Goal: Task Accomplishment & Management: Manage account settings

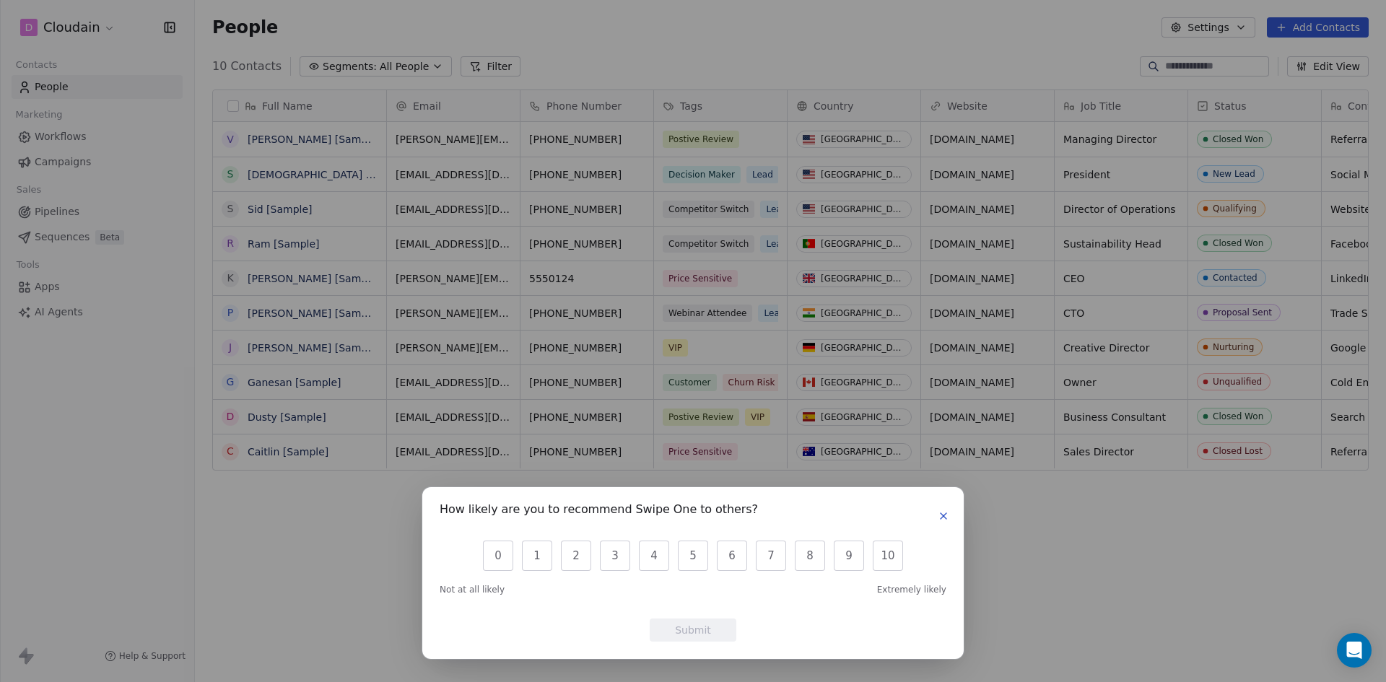
scroll to position [589, 1180]
click at [74, 135] on div "How likely are you to recommend Swipe One to others? 0 1 2 3 4 5 6 7 8 9 10 Not…" at bounding box center [693, 341] width 1386 height 682
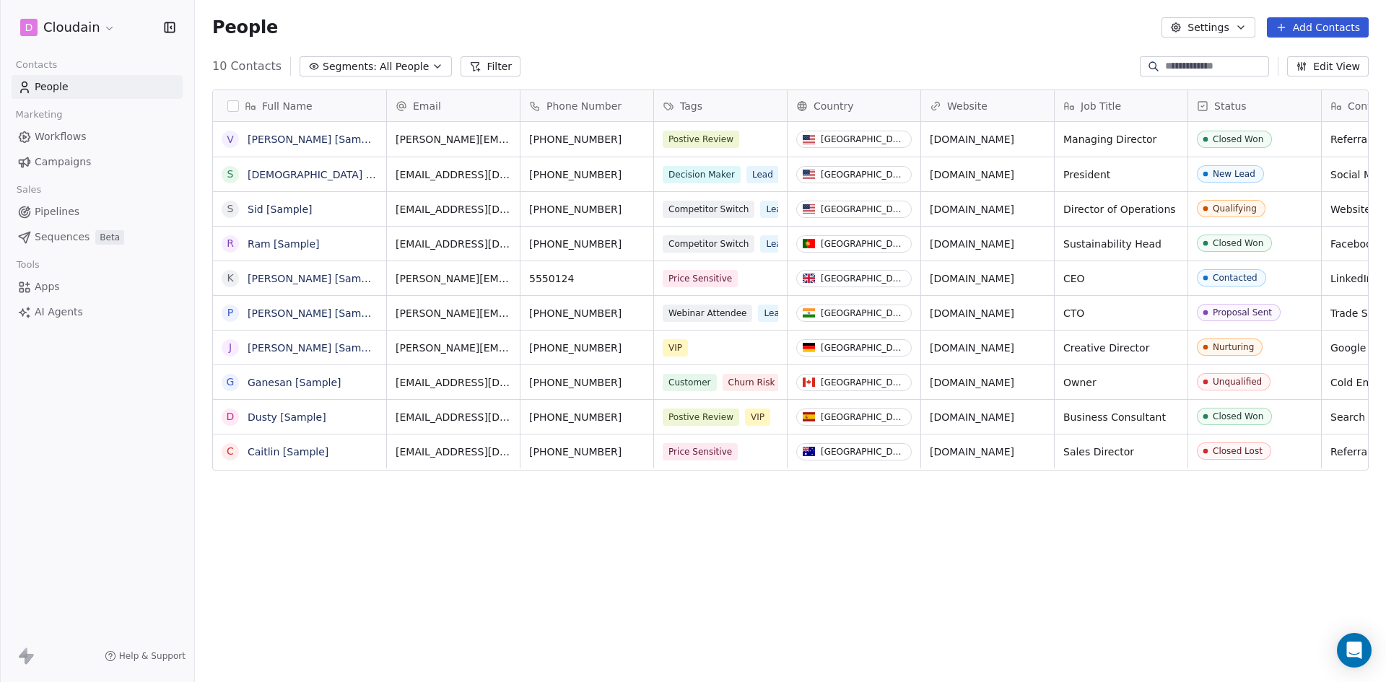
click at [59, 311] on span "AI Agents" at bounding box center [59, 312] width 48 height 15
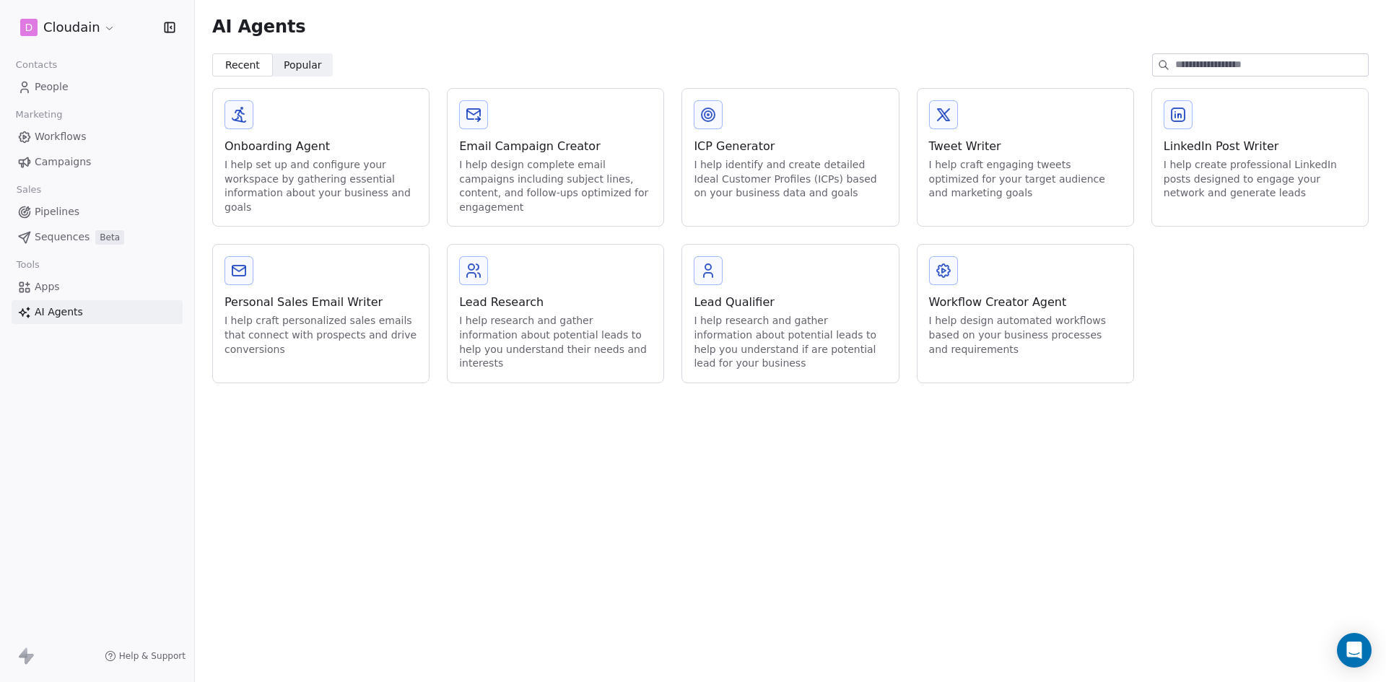
click at [1184, 116] on icon at bounding box center [1177, 114] width 13 height 13
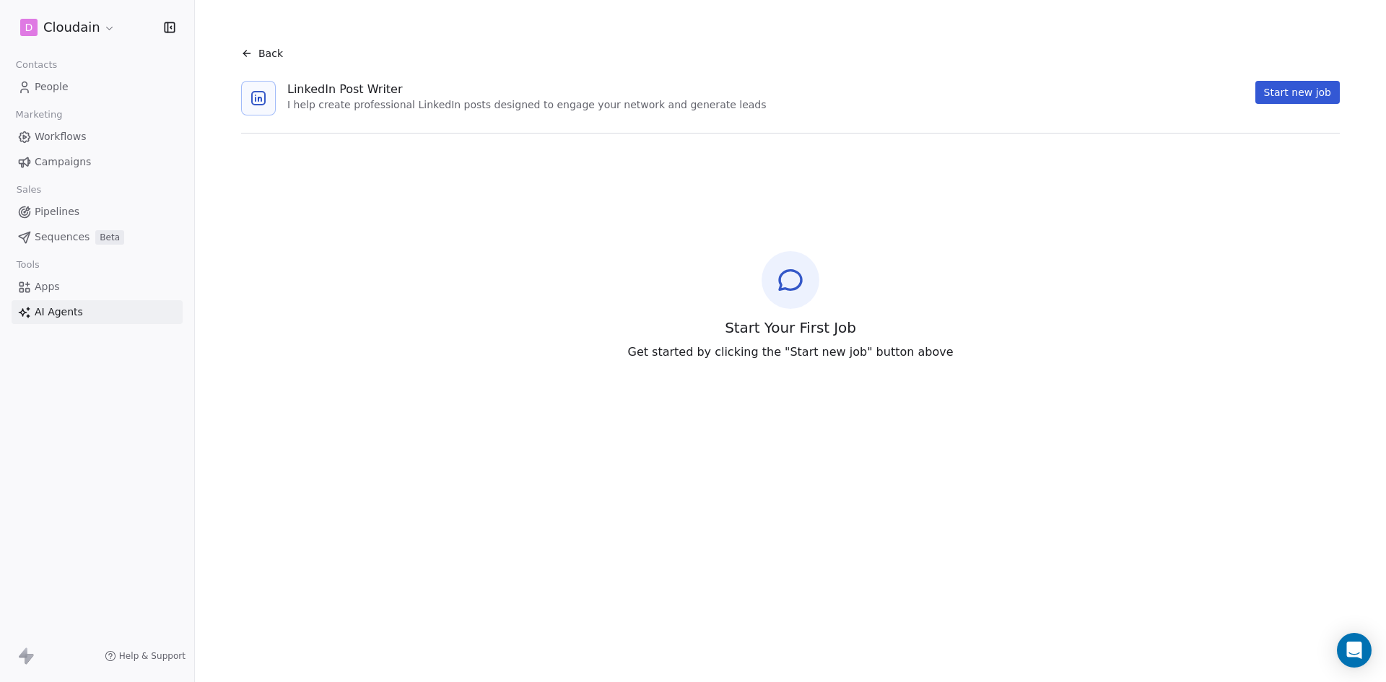
click at [1311, 90] on button "Start new job" at bounding box center [1297, 92] width 84 height 23
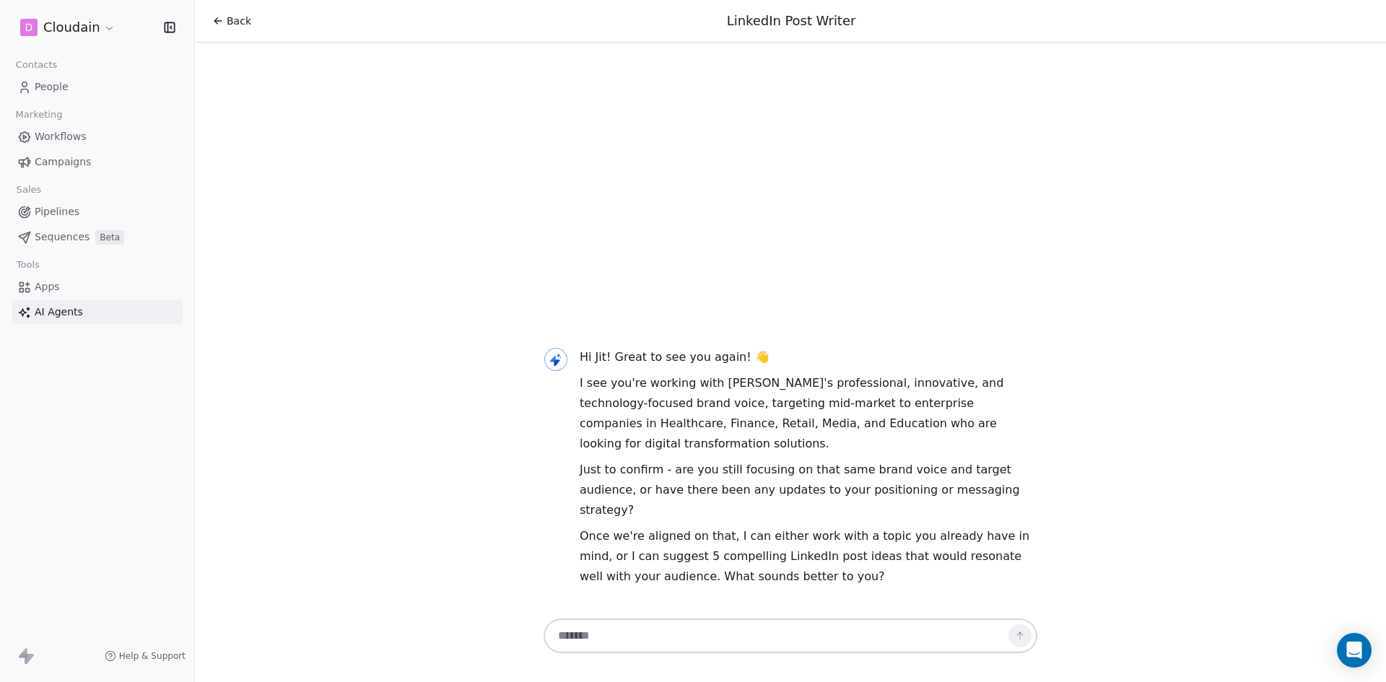
click at [77, 248] on link "Sequences Beta" at bounding box center [97, 237] width 171 height 24
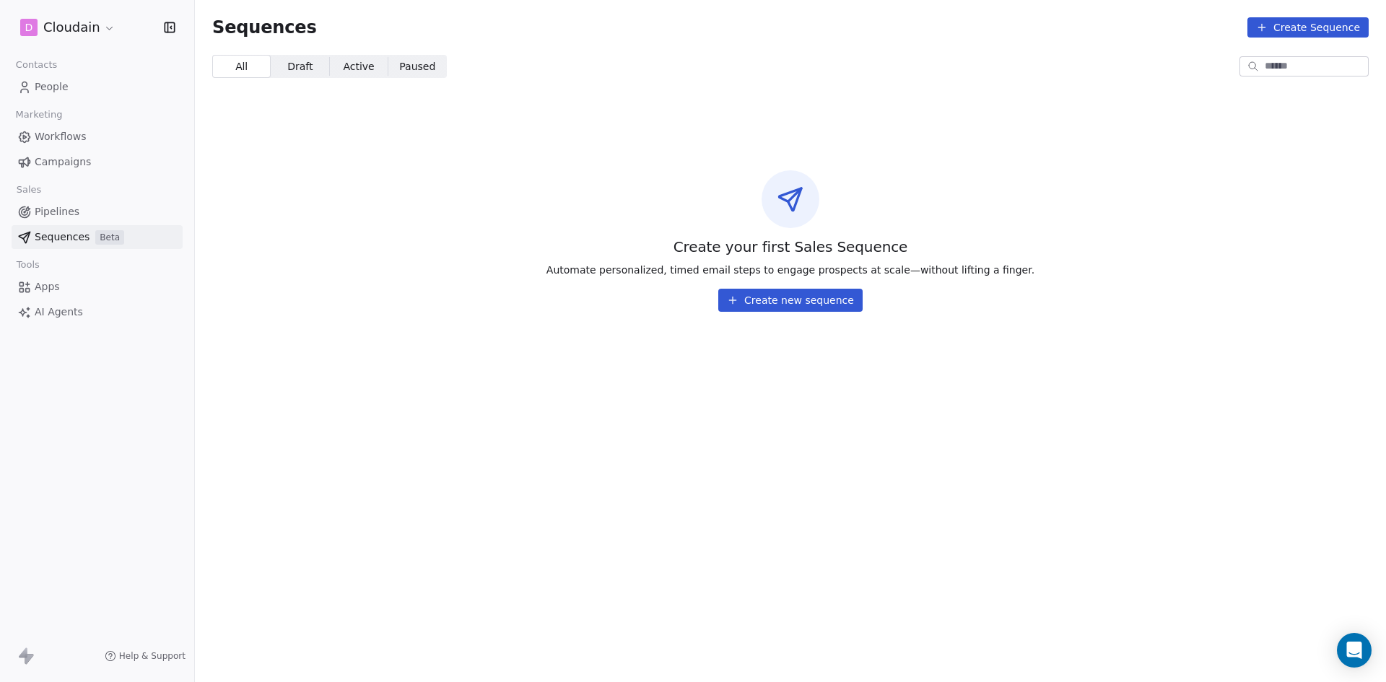
click at [759, 295] on button "Create new sequence" at bounding box center [790, 300] width 144 height 23
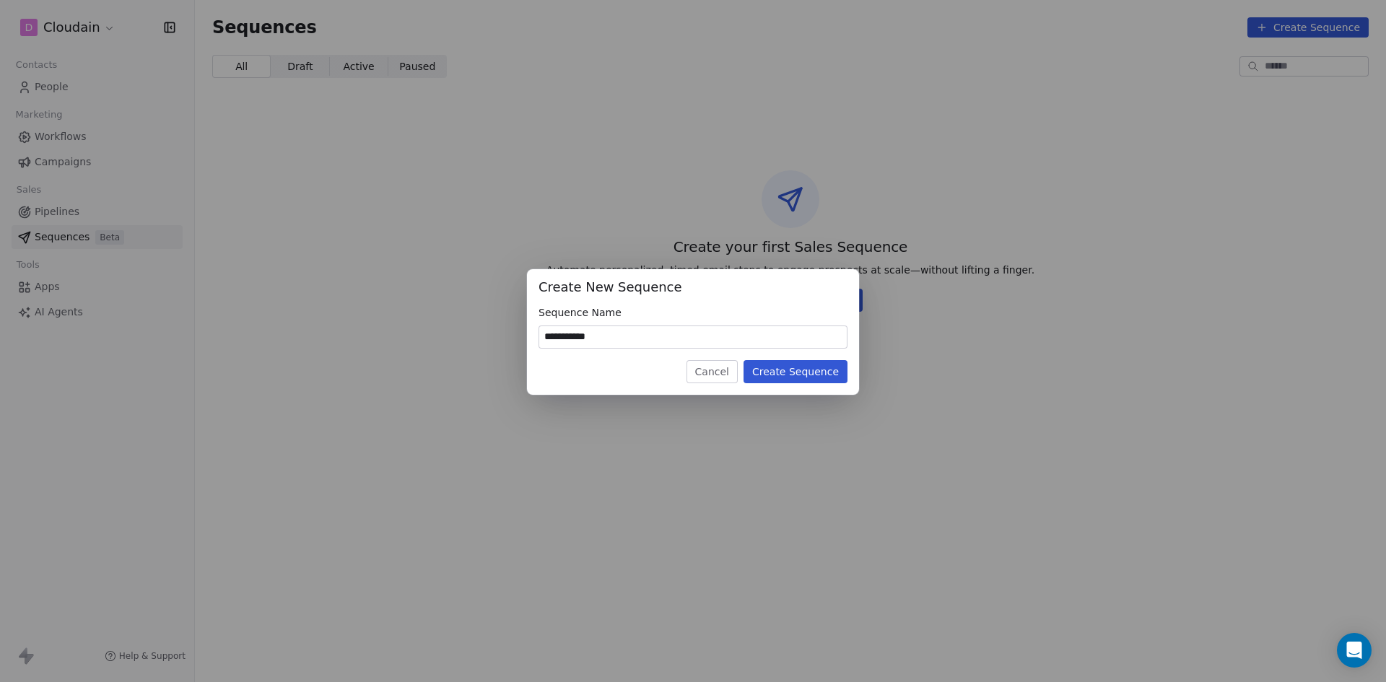
type input "**********"
click at [793, 375] on button "Create Sequence" at bounding box center [795, 371] width 104 height 23
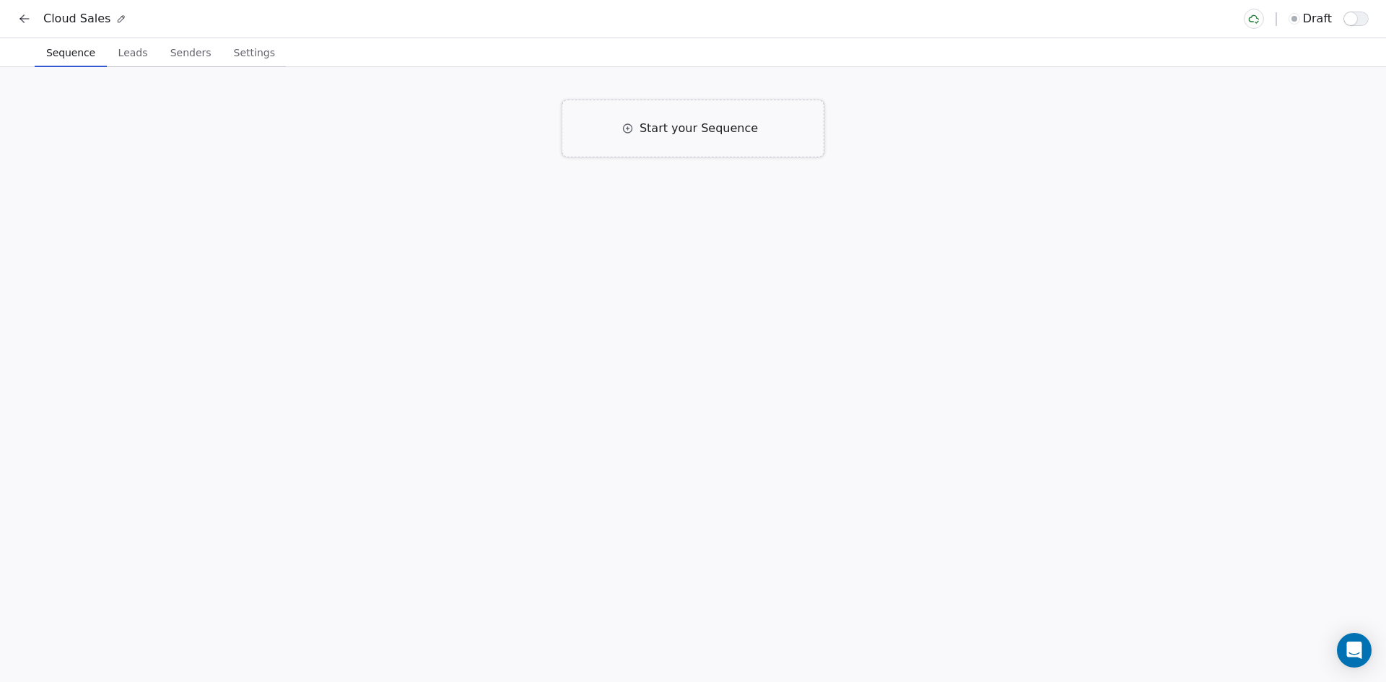
click at [664, 128] on span "Start your Sequence" at bounding box center [698, 128] width 118 height 17
click at [525, 220] on div "Email Right away Click to Setup" at bounding box center [565, 223] width 126 height 38
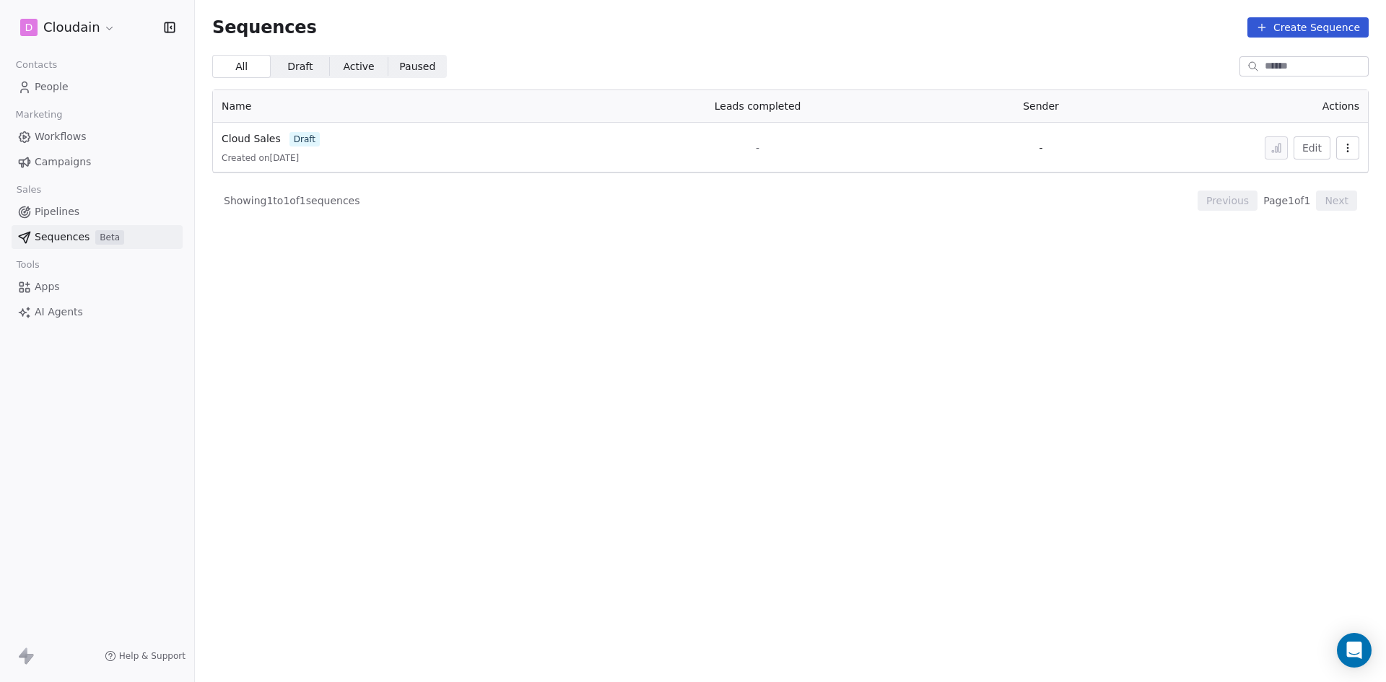
click at [271, 155] on span "Created on Aug 13, 2025" at bounding box center [260, 158] width 77 height 12
click at [267, 143] on span "Cloud Sales" at bounding box center [251, 139] width 59 height 12
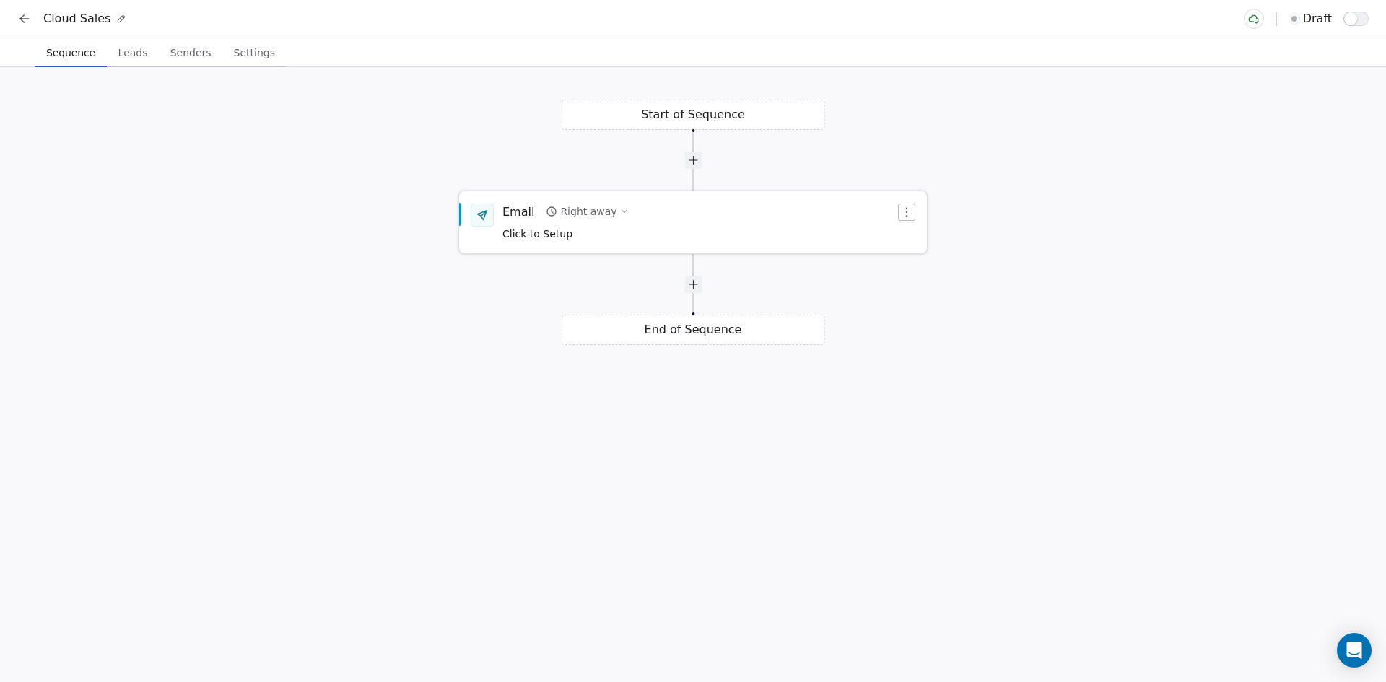
click at [523, 237] on span "Click to Setup" at bounding box center [537, 234] width 70 height 12
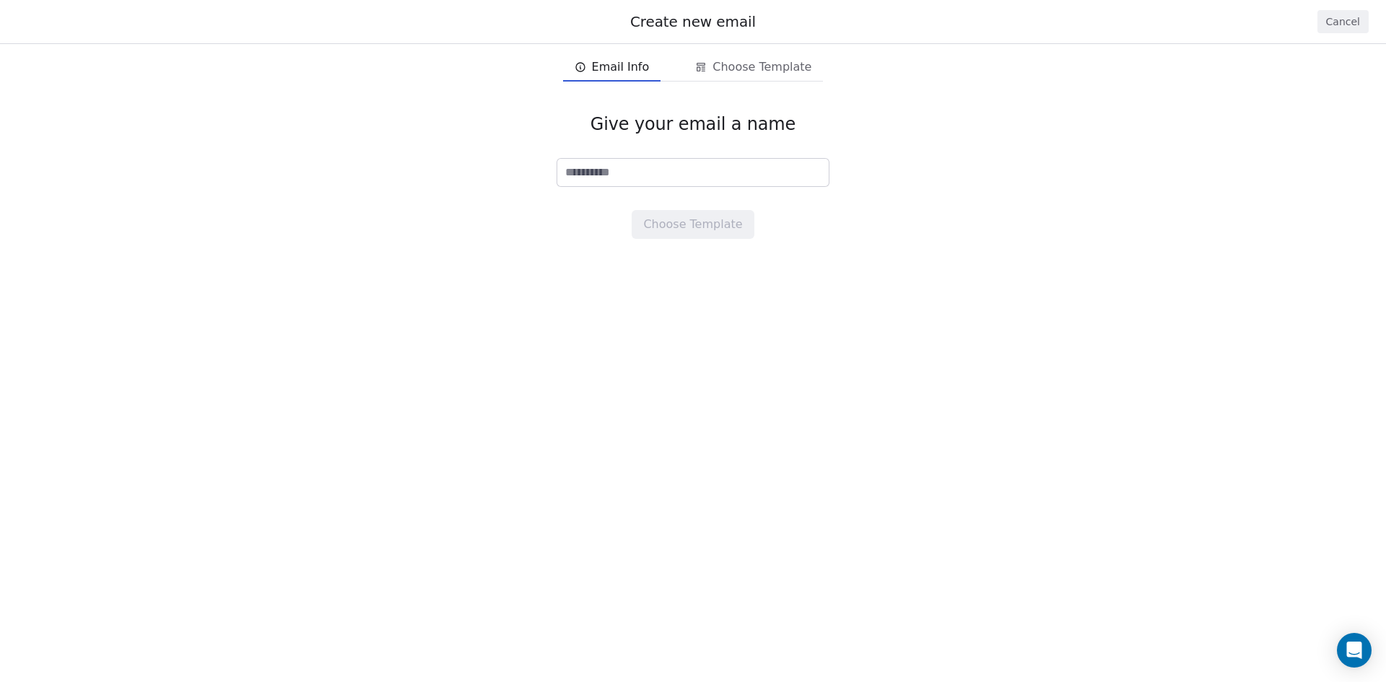
click at [580, 184] on input at bounding box center [692, 172] width 271 height 27
type input "**********"
click at [671, 230] on button "Choose Template" at bounding box center [693, 224] width 122 height 29
click at [650, 74] on span "Email Info" at bounding box center [612, 67] width 87 height 23
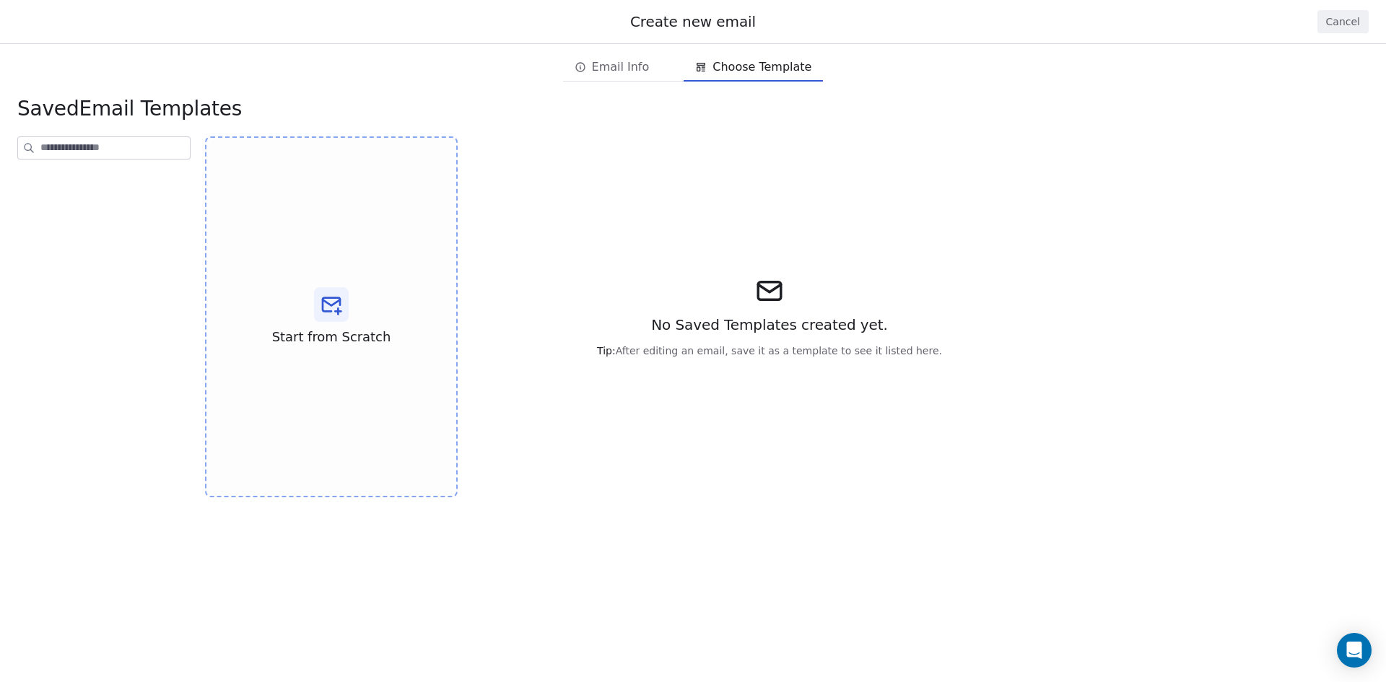
click at [738, 69] on span "Choose Template" at bounding box center [761, 66] width 99 height 17
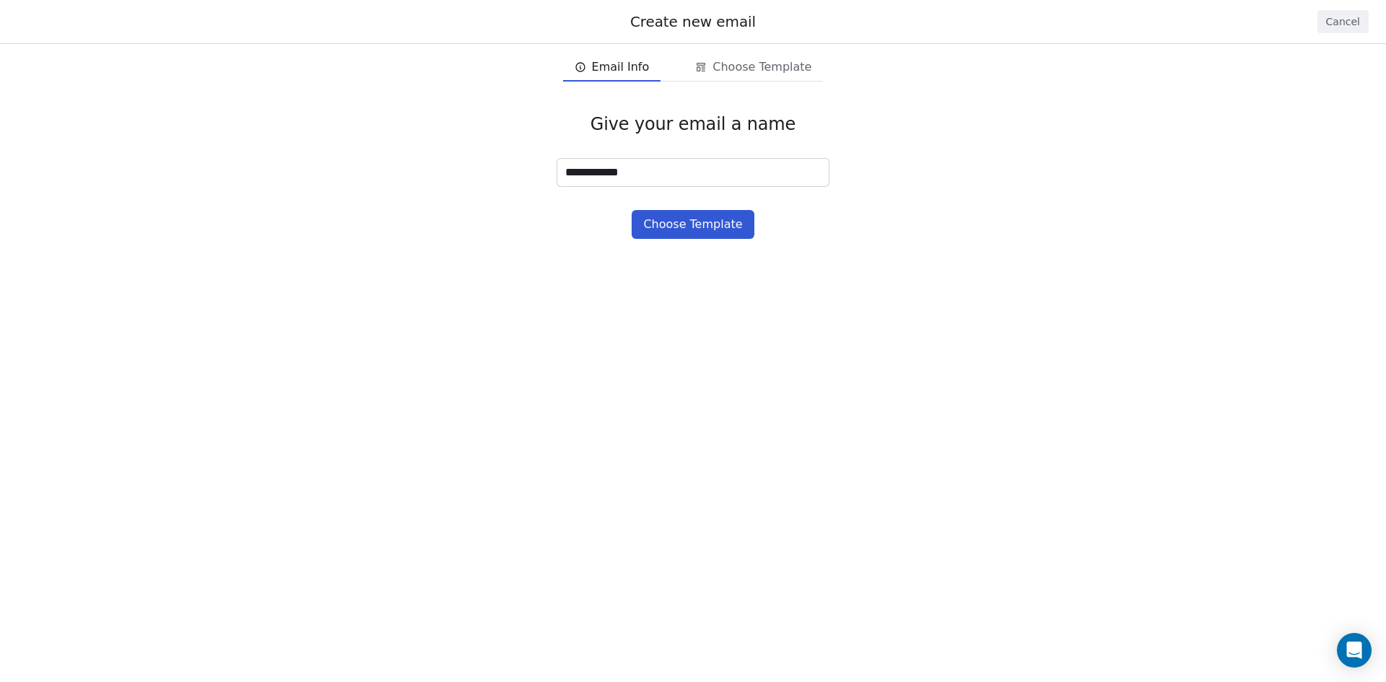
click at [646, 69] on span "Email Info" at bounding box center [621, 66] width 58 height 17
click at [672, 216] on button "Choose Template" at bounding box center [693, 224] width 122 height 29
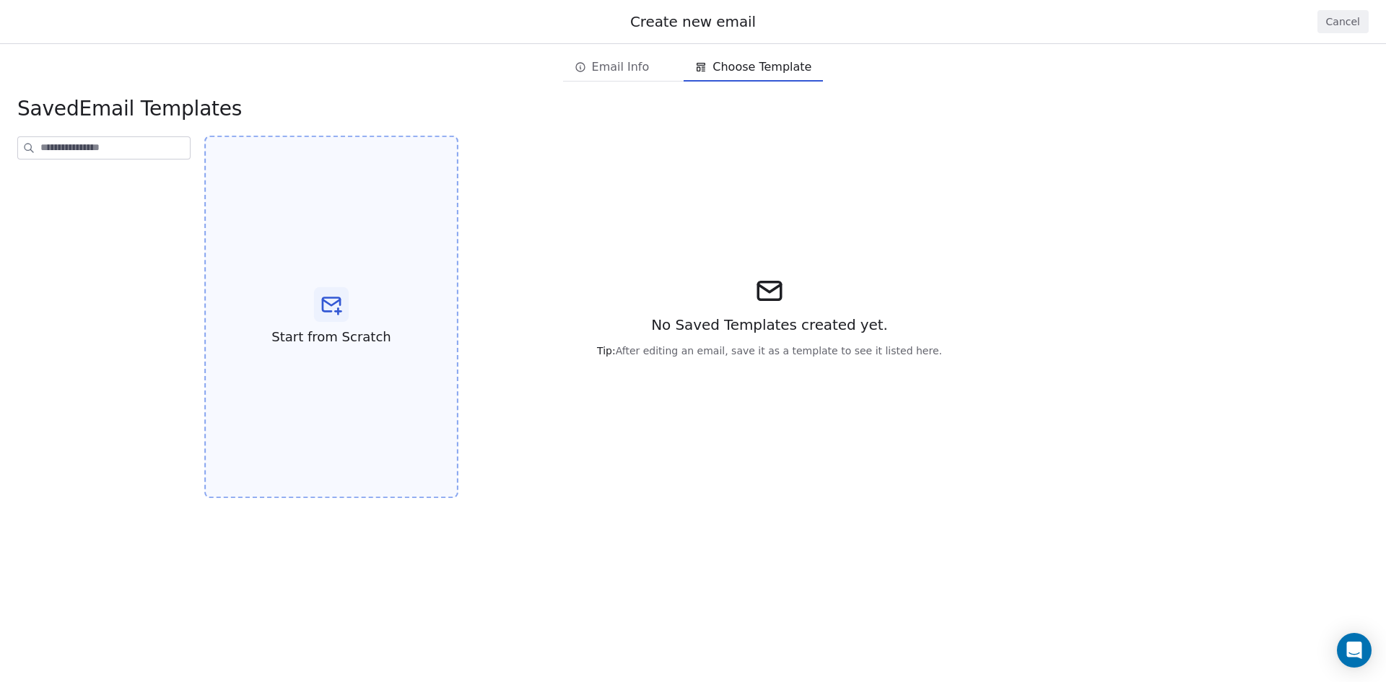
click at [316, 305] on div at bounding box center [331, 304] width 35 height 35
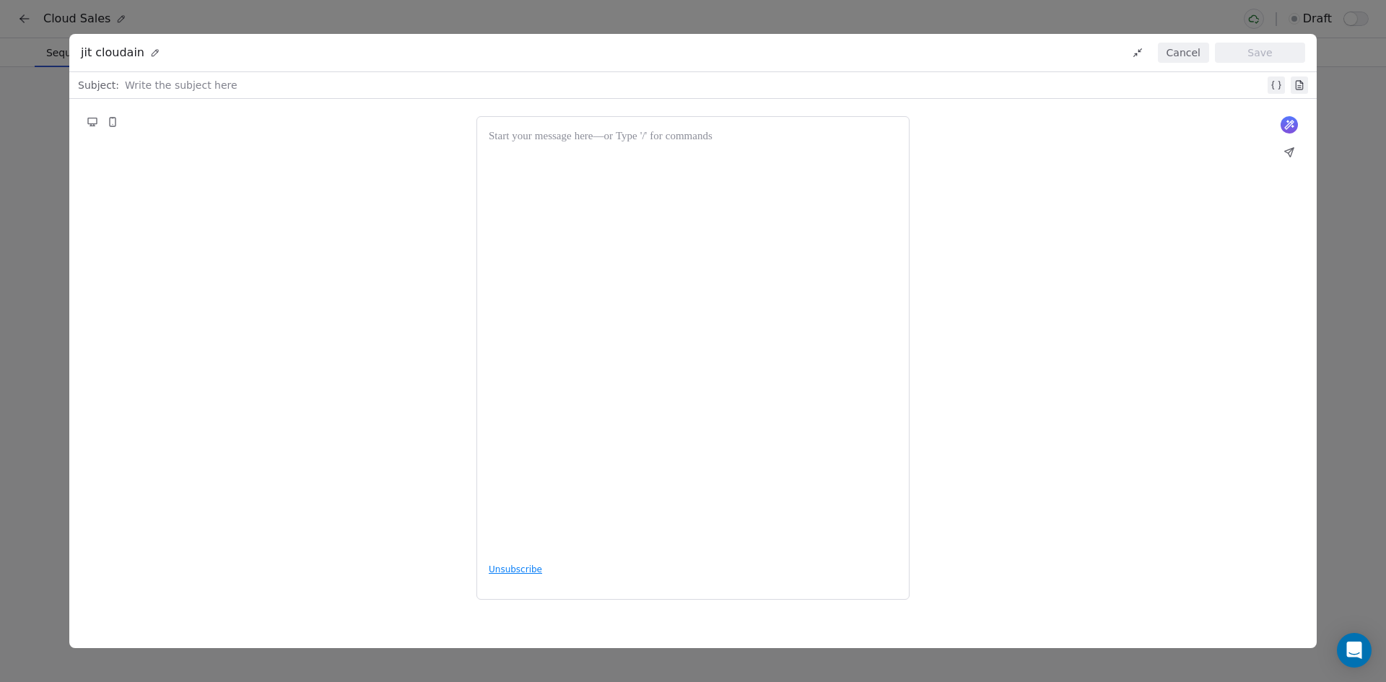
click at [1184, 45] on button "Cancel" at bounding box center [1183, 53] width 51 height 20
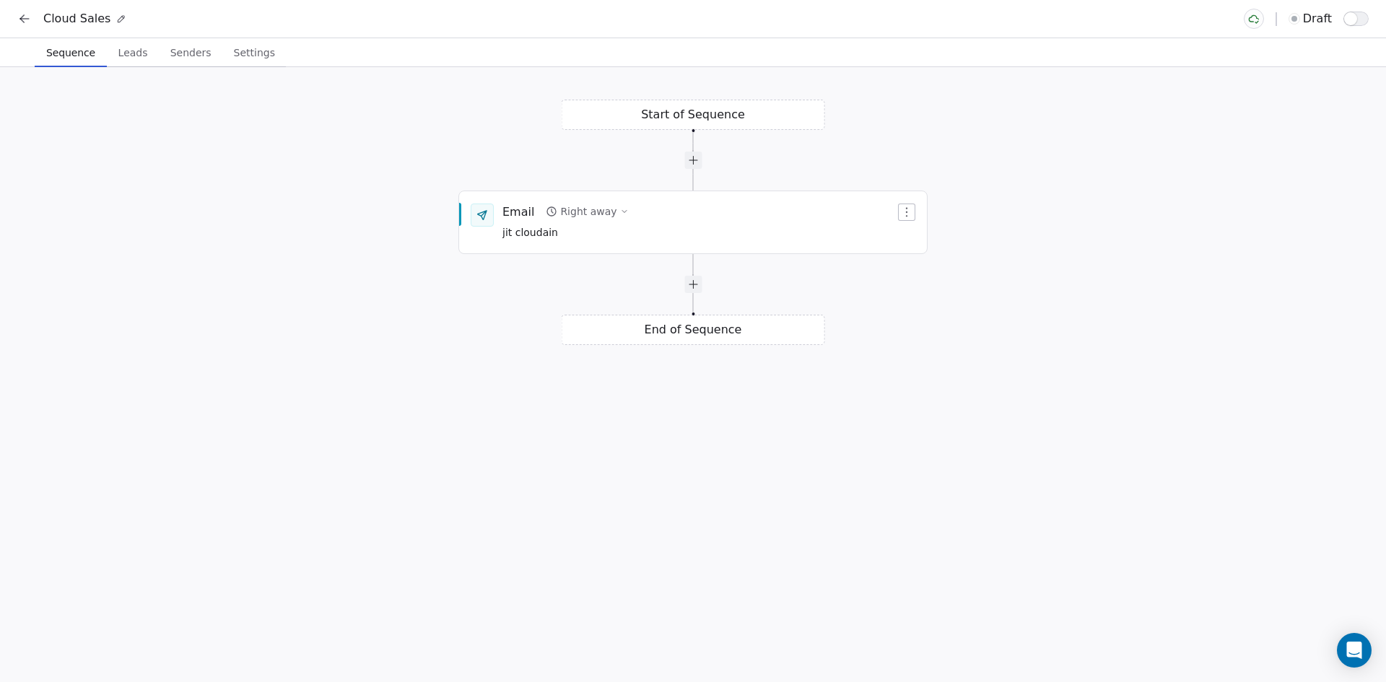
click at [18, 24] on icon at bounding box center [24, 19] width 14 height 14
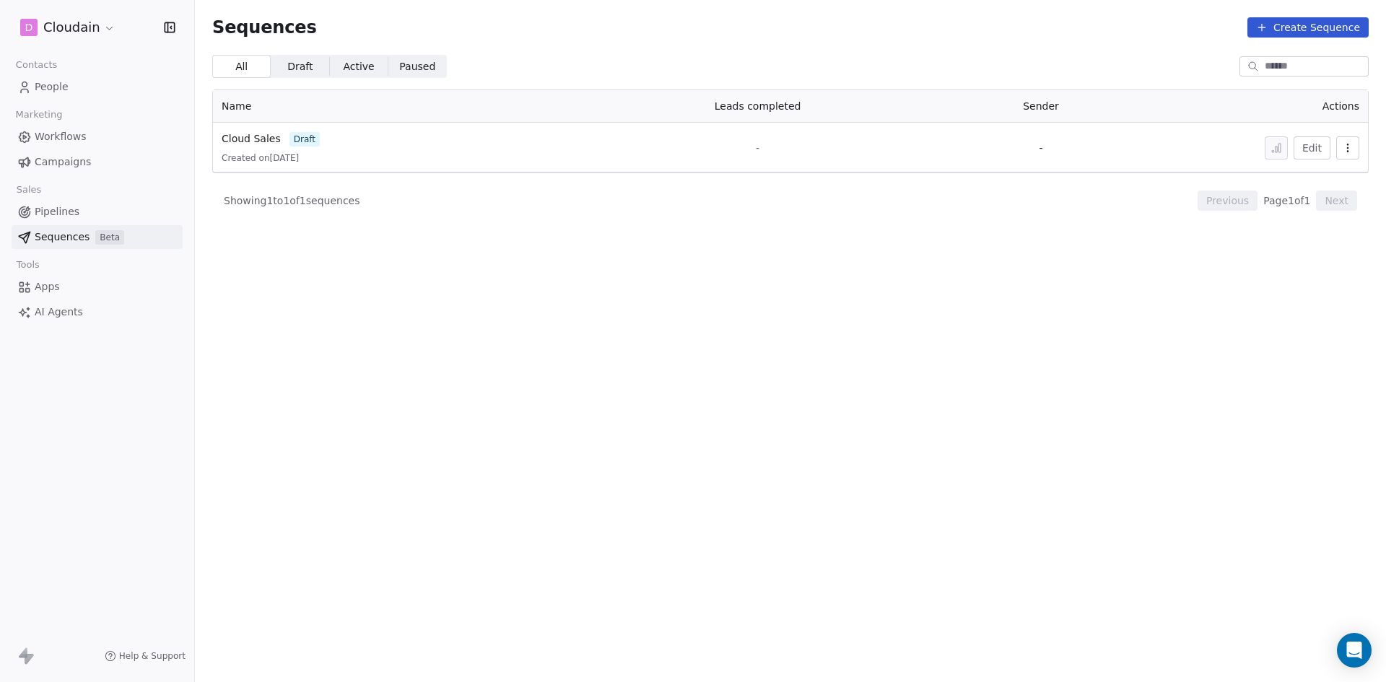
click at [103, 282] on link "Apps" at bounding box center [97, 287] width 171 height 24
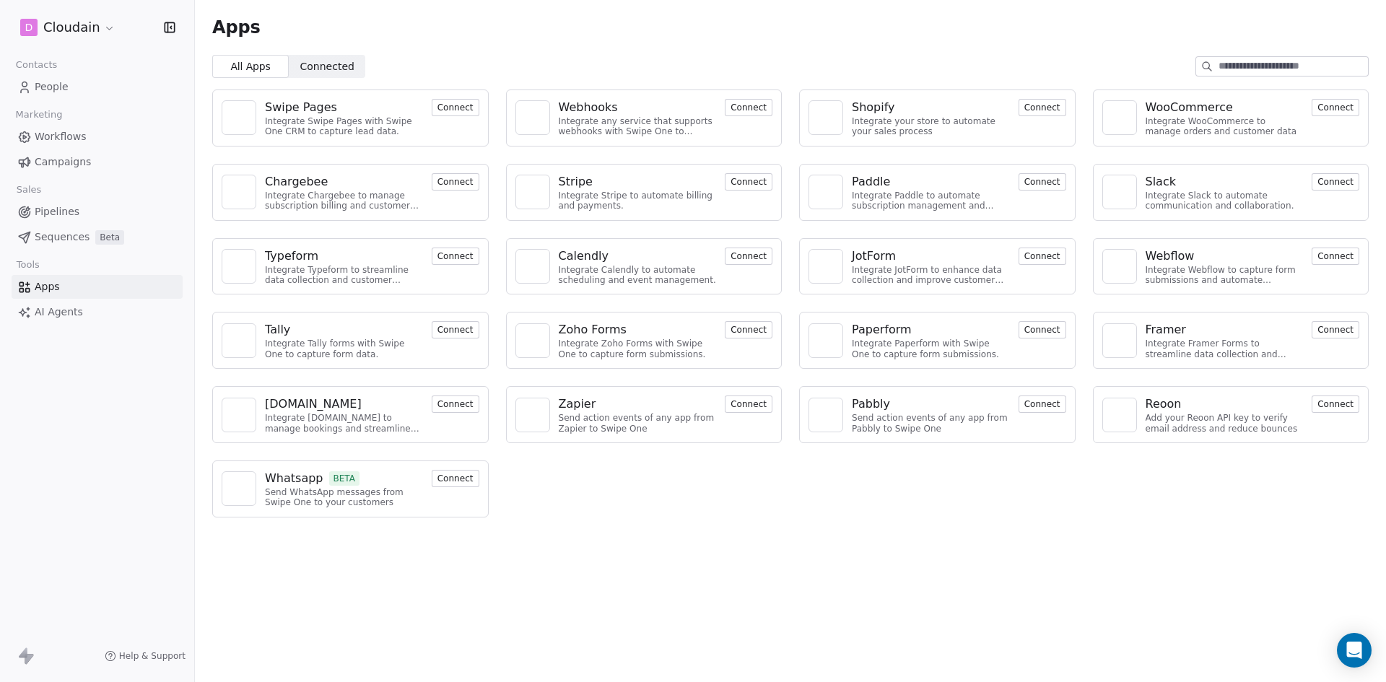
click at [65, 214] on span "Pipelines" at bounding box center [57, 211] width 45 height 15
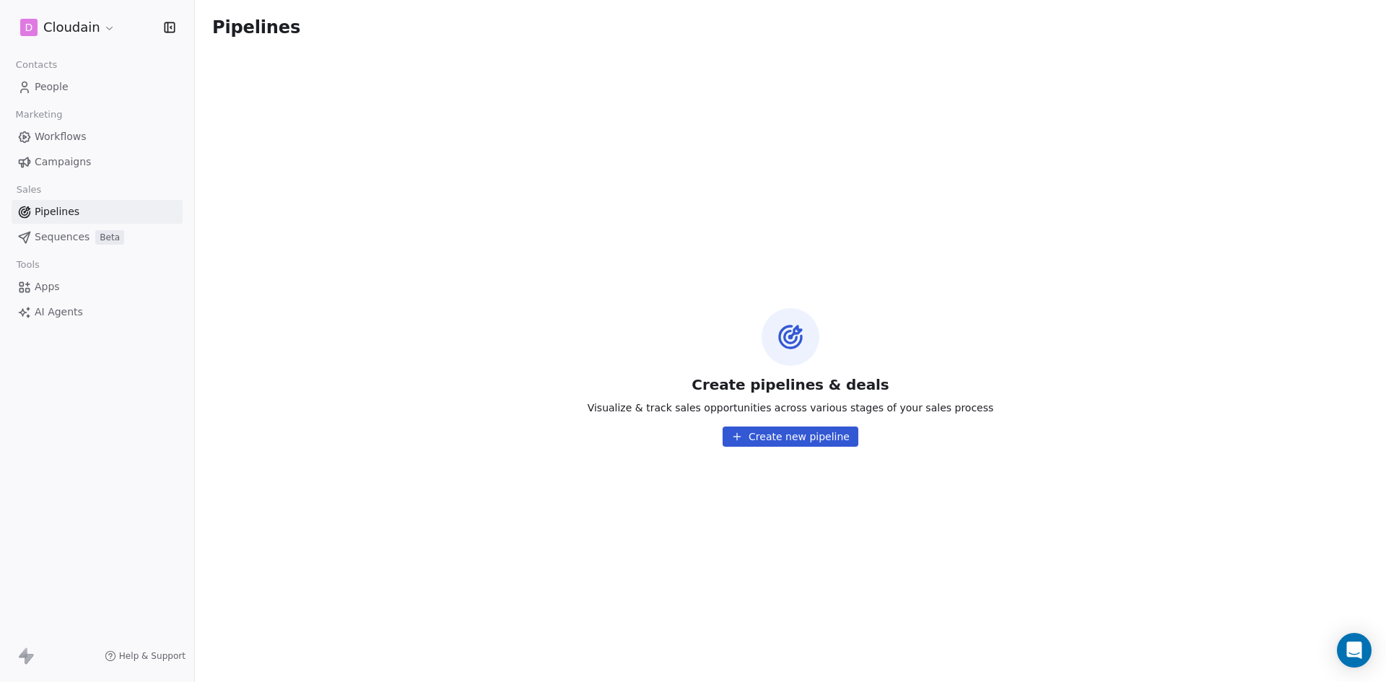
click at [76, 154] on link "Campaigns" at bounding box center [97, 162] width 171 height 24
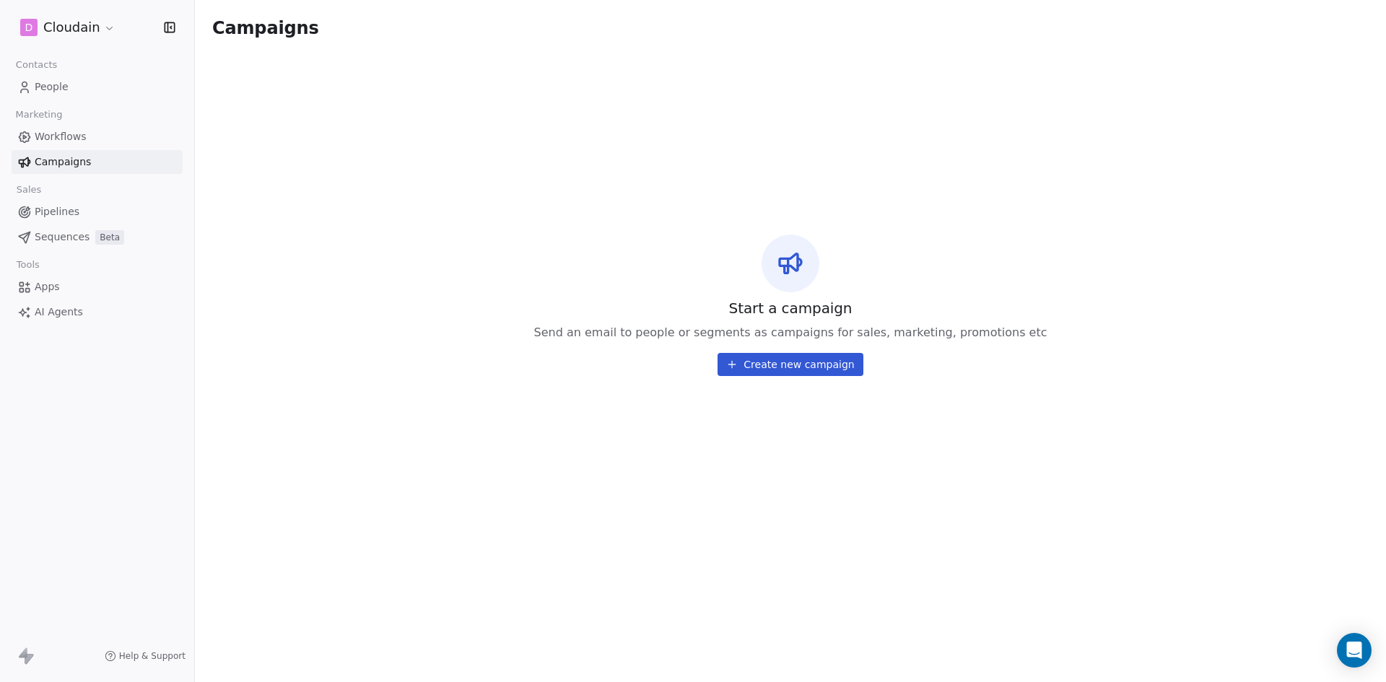
click at [78, 141] on span "Workflows" at bounding box center [61, 136] width 52 height 15
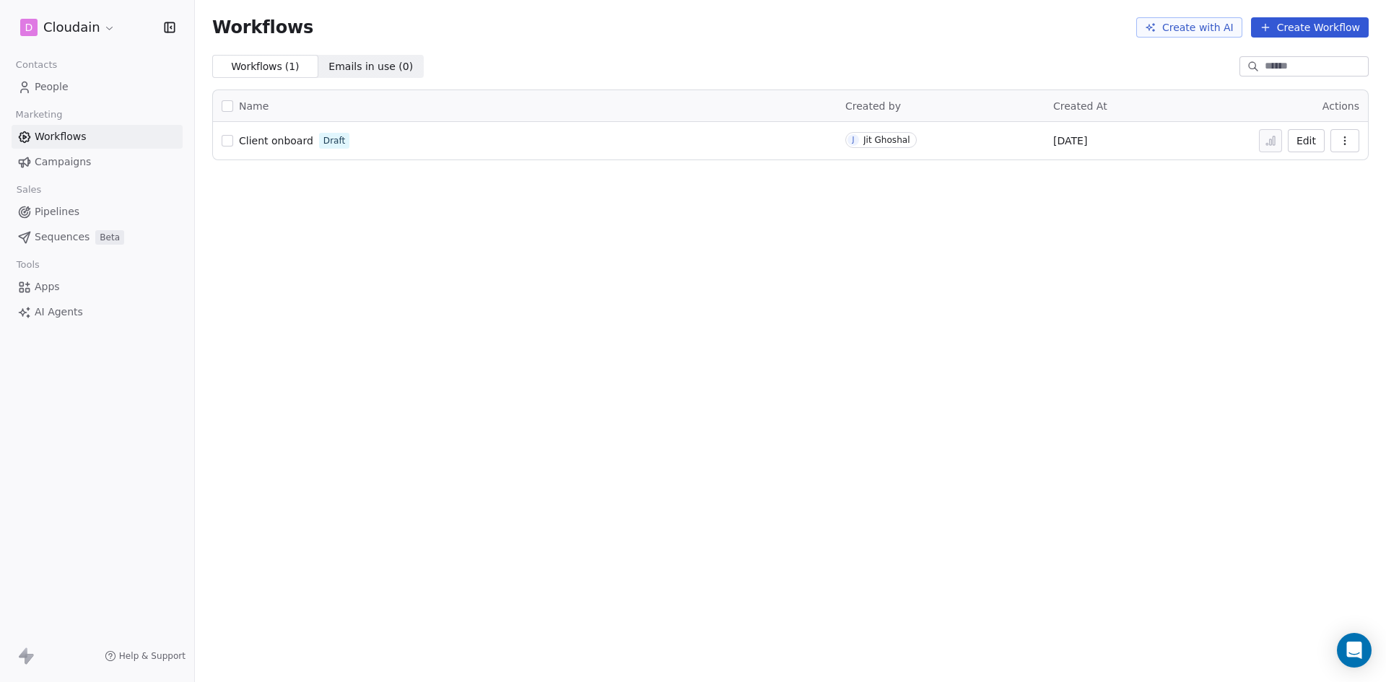
click at [54, 89] on span "People" at bounding box center [52, 86] width 34 height 15
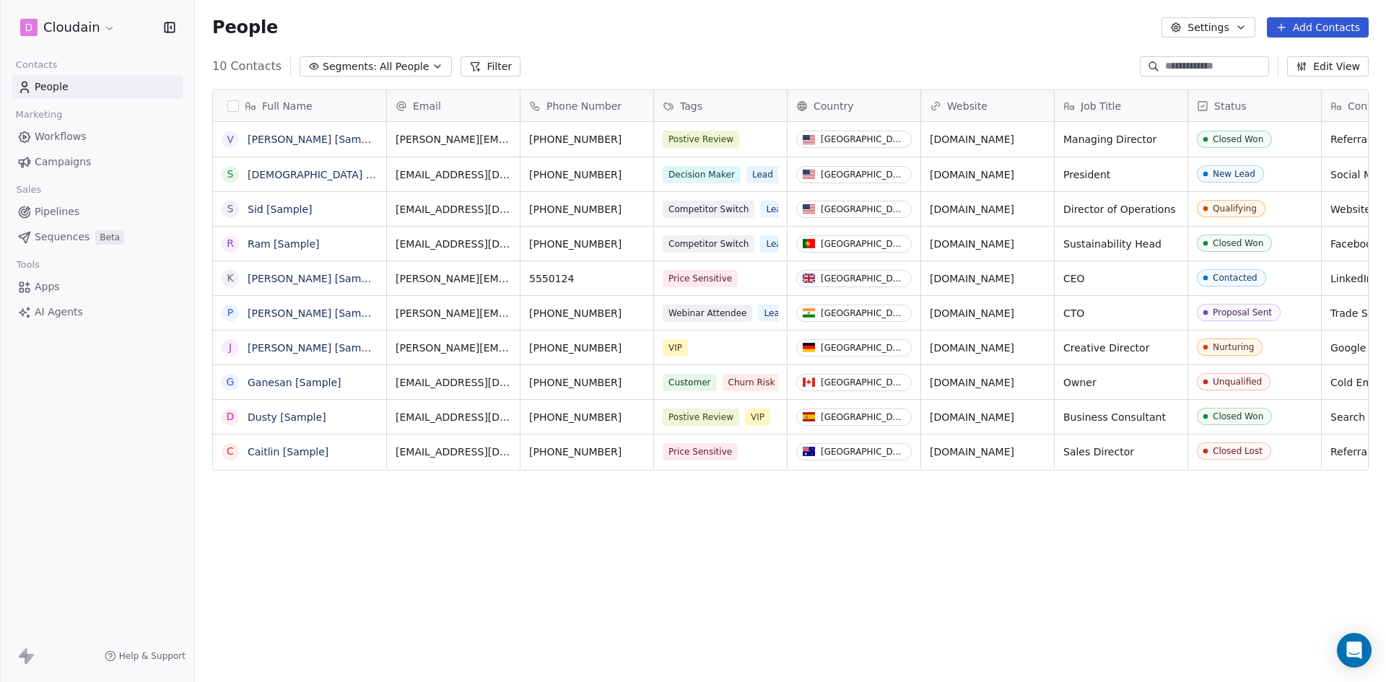
scroll to position [589, 1180]
click at [1329, 69] on button "Edit View" at bounding box center [1328, 66] width 82 height 20
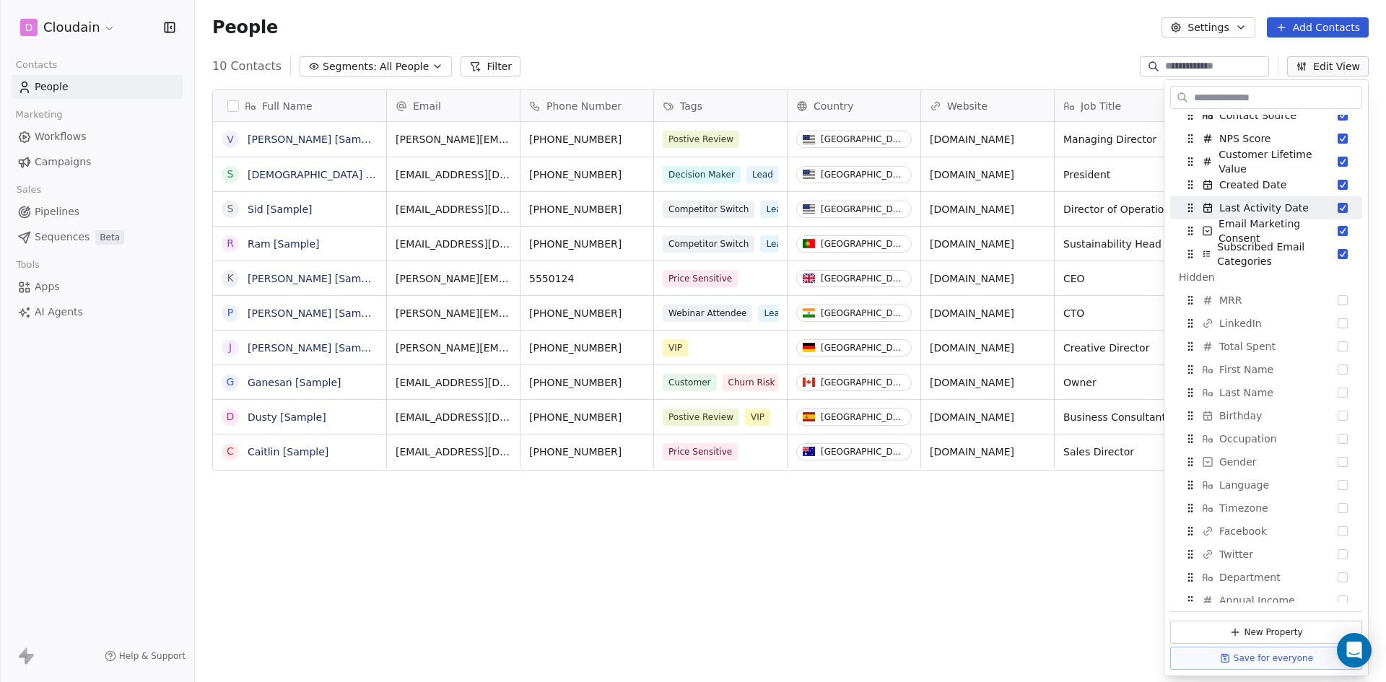
scroll to position [0, 0]
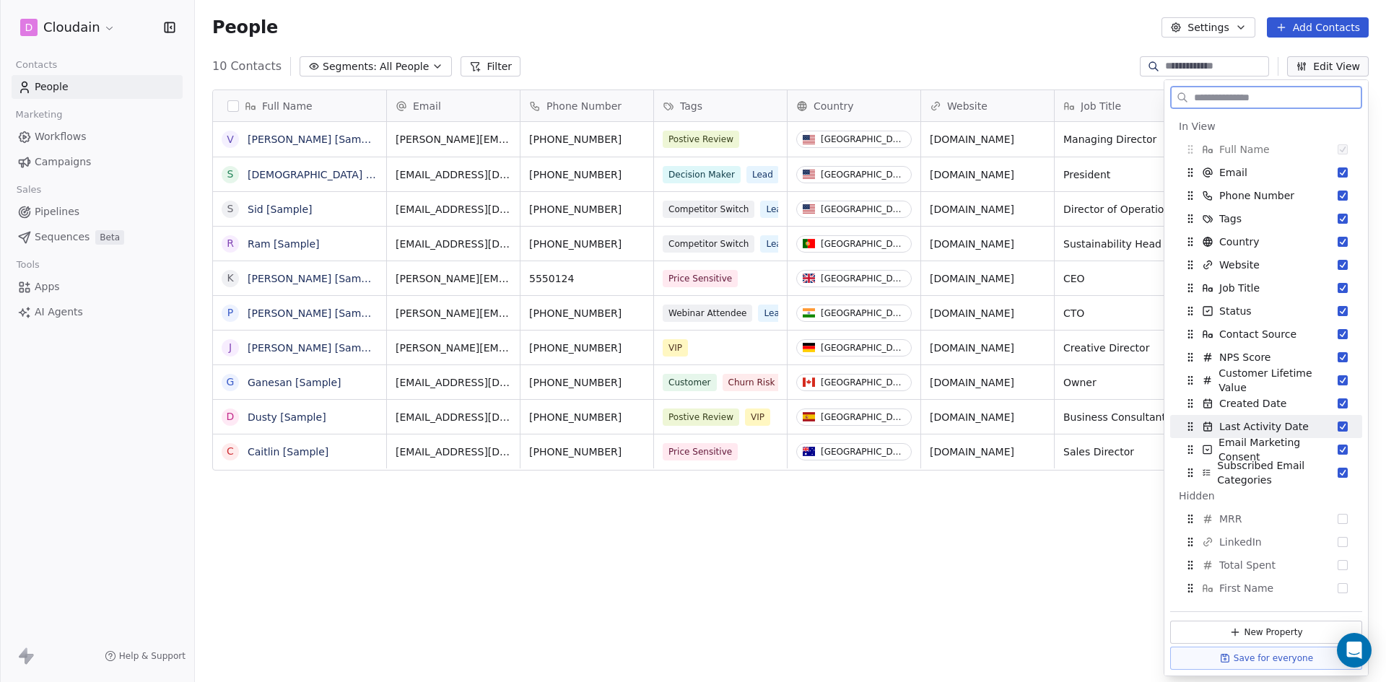
click at [98, 37] on html "D Cloudain Contacts People Marketing Workflows Campaigns Sales Pipelines Sequen…" at bounding box center [693, 341] width 1386 height 682
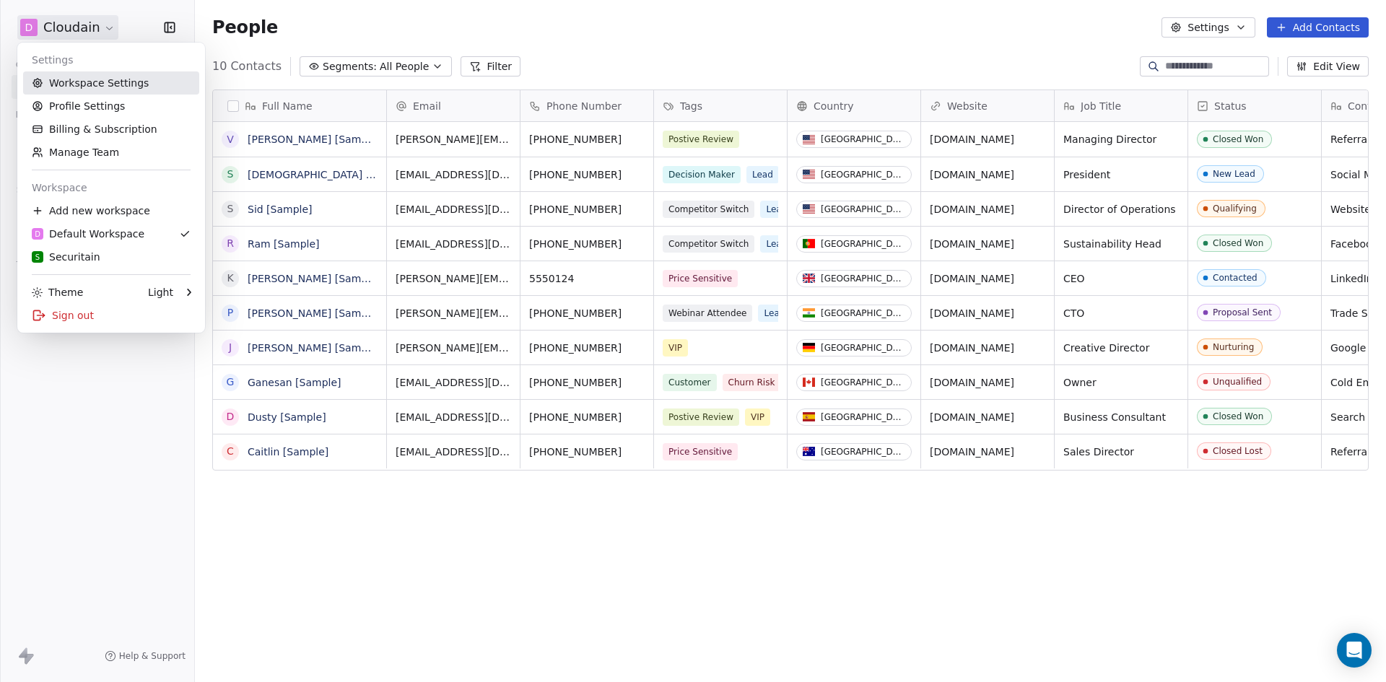
click at [98, 82] on link "Workspace Settings" at bounding box center [111, 82] width 176 height 23
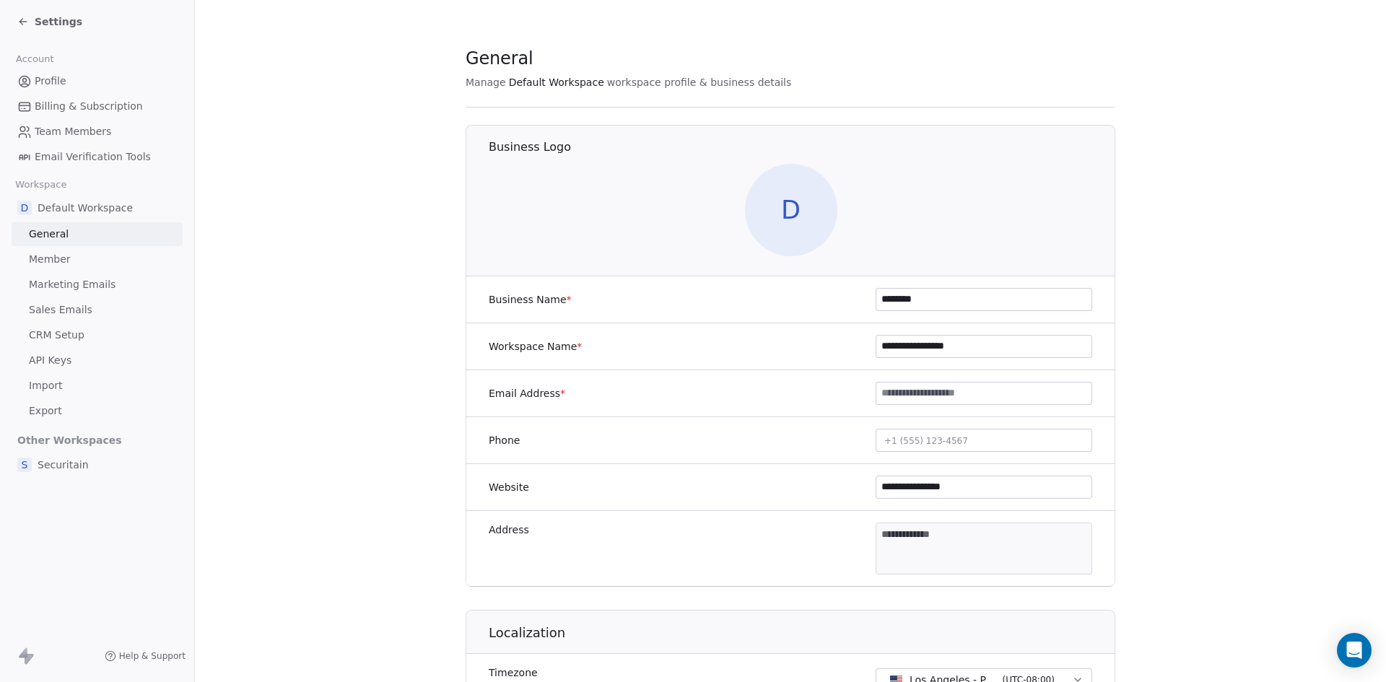
click at [64, 358] on span "API Keys" at bounding box center [50, 360] width 43 height 15
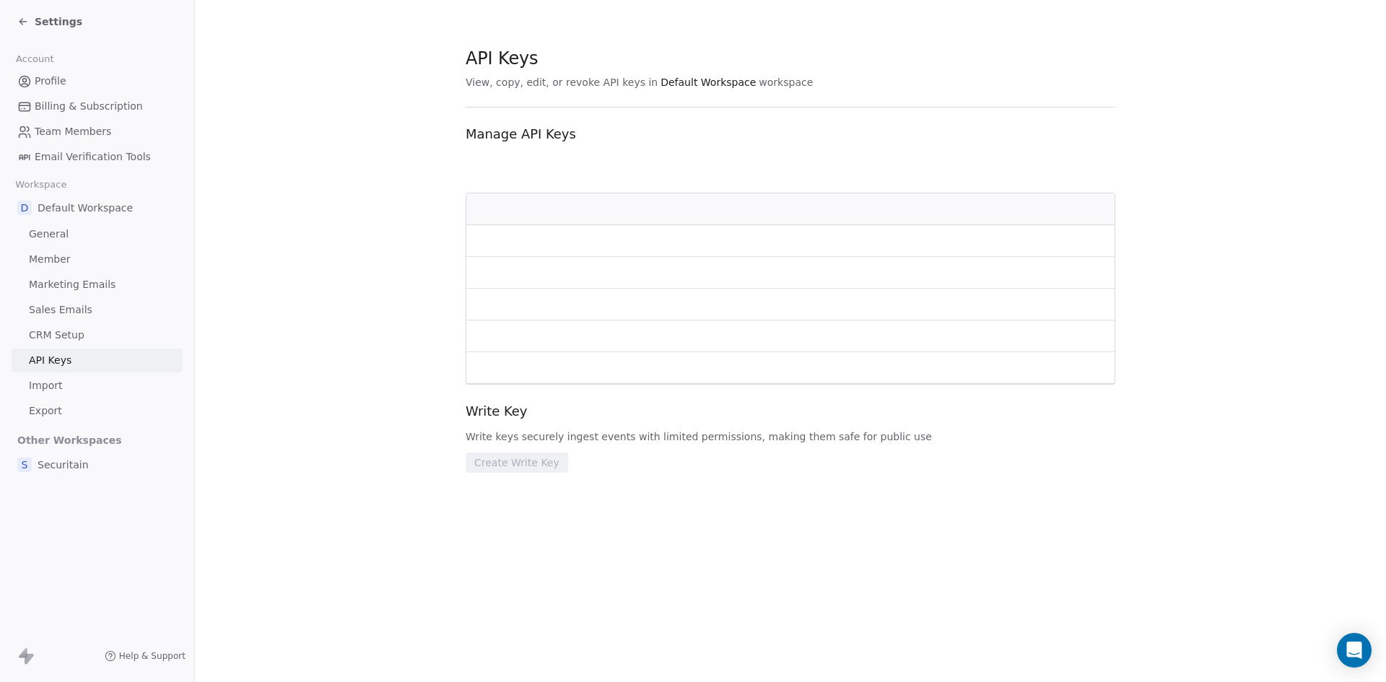
click at [69, 331] on span "CRM Setup" at bounding box center [57, 335] width 56 height 15
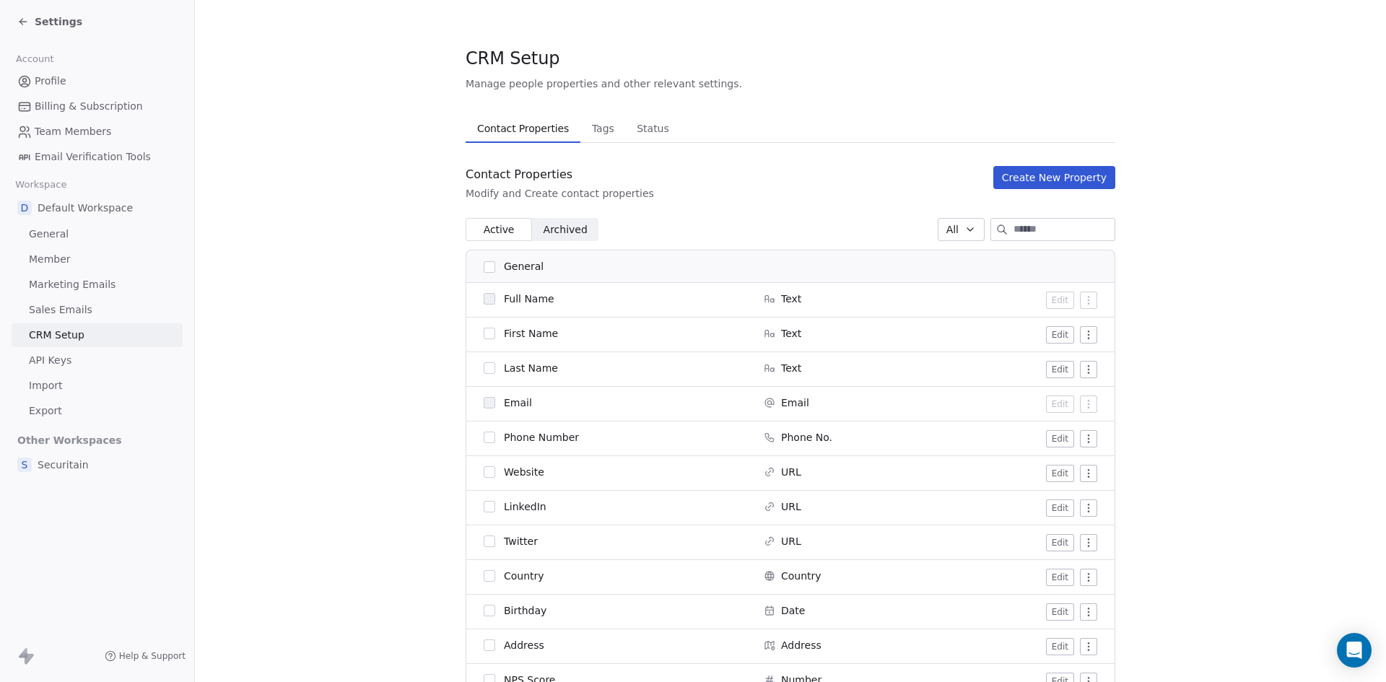
click at [58, 460] on span "Securitain" at bounding box center [63, 465] width 51 height 14
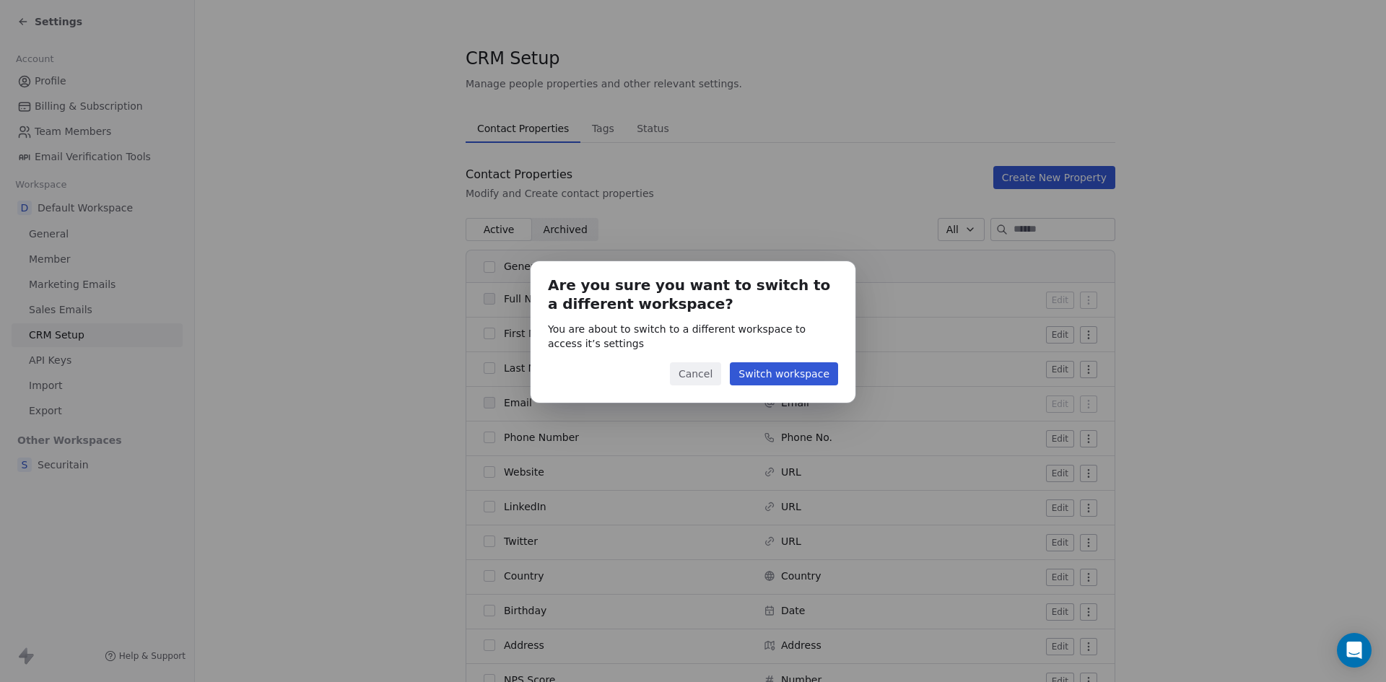
click at [704, 374] on button "Cancel" at bounding box center [695, 373] width 51 height 23
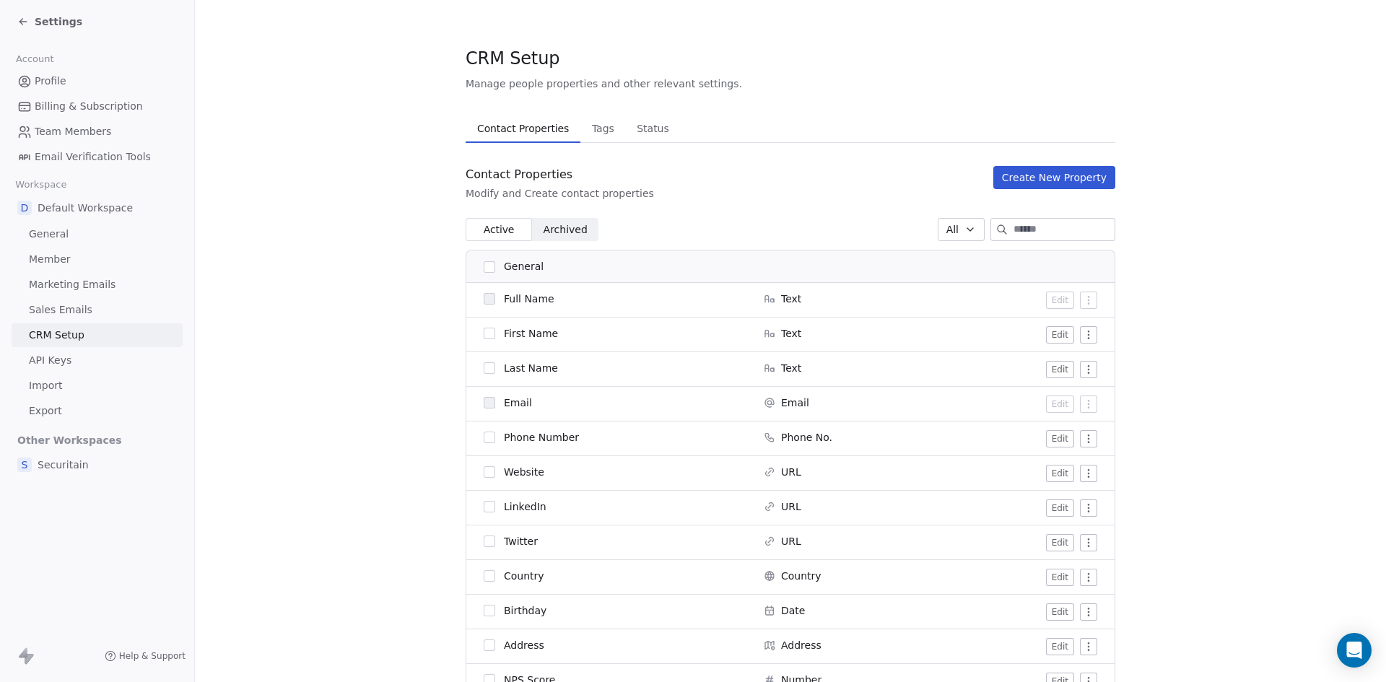
click at [58, 71] on link "Profile" at bounding box center [97, 81] width 171 height 24
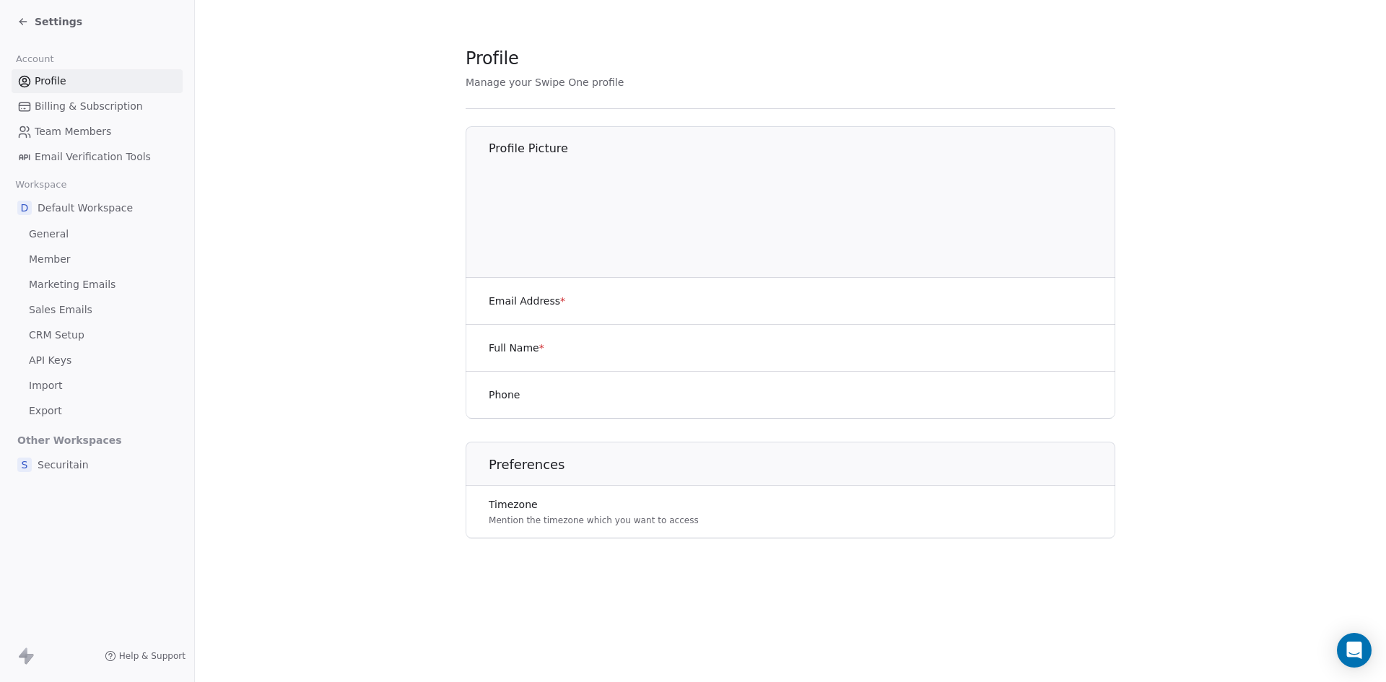
click at [66, 88] on link "Profile" at bounding box center [97, 81] width 171 height 24
click at [65, 98] on link "Billing & Subscription" at bounding box center [97, 107] width 171 height 24
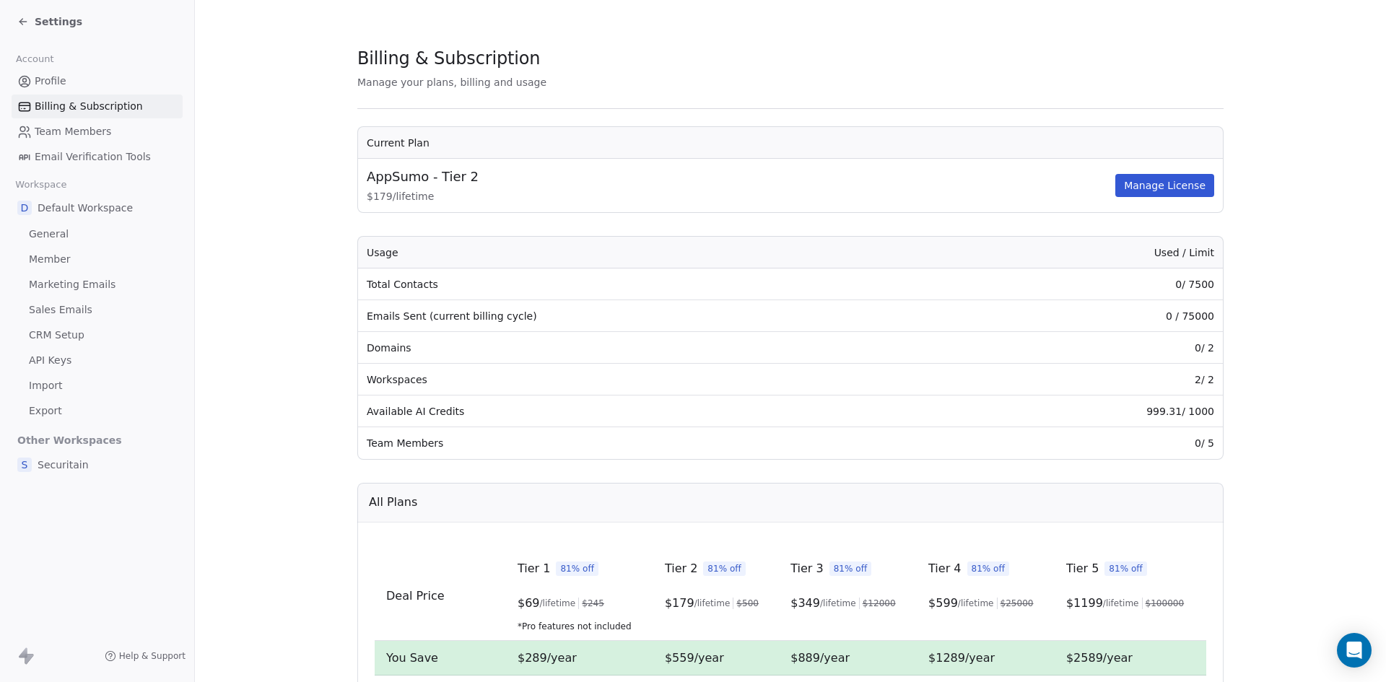
click at [71, 315] on span "Sales Emails" at bounding box center [61, 309] width 64 height 15
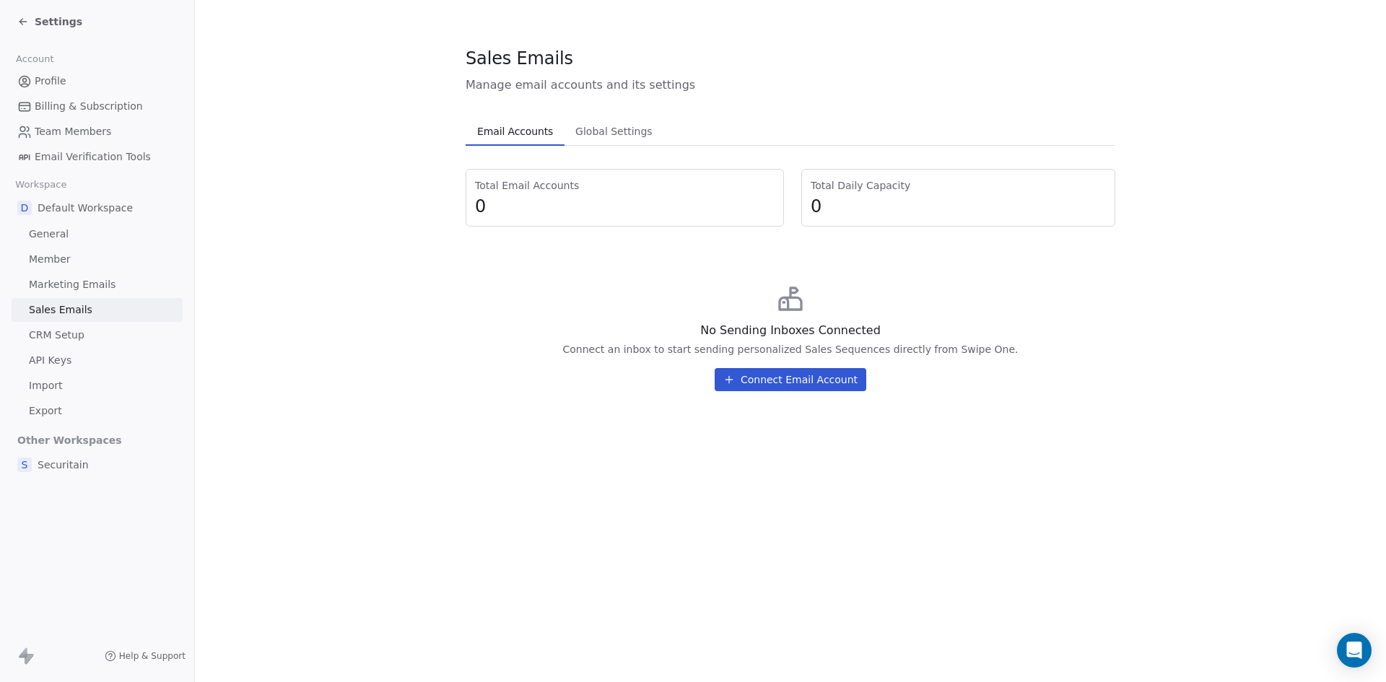
click at [48, 284] on span "Marketing Emails" at bounding box center [72, 284] width 87 height 15
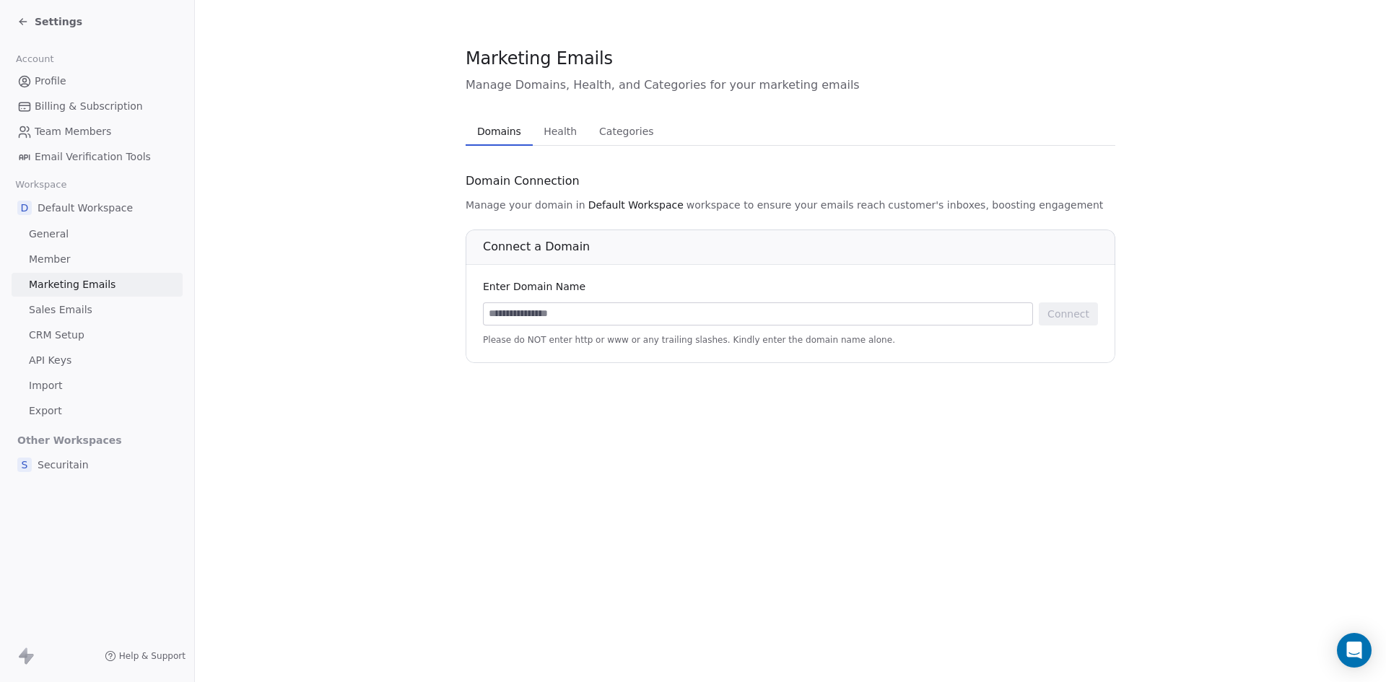
click at [48, 260] on span "Member" at bounding box center [50, 259] width 42 height 15
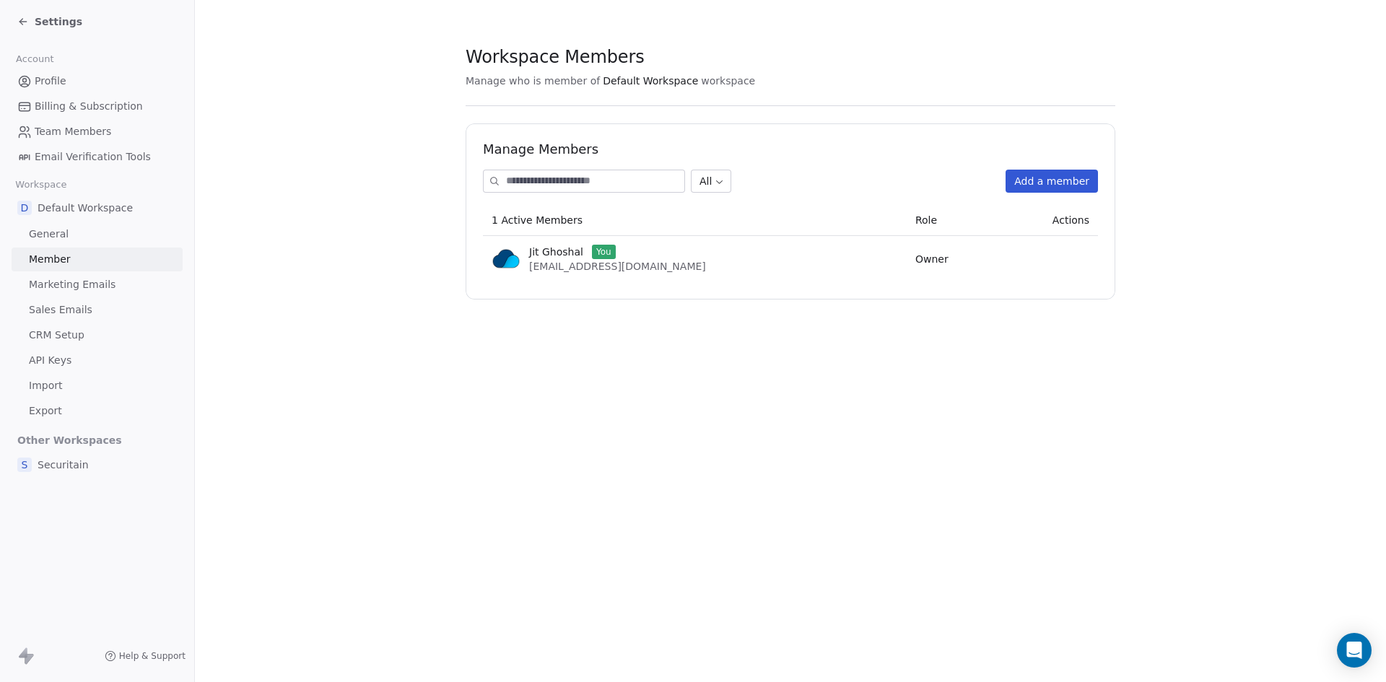
click at [49, 230] on span "General" at bounding box center [49, 234] width 40 height 15
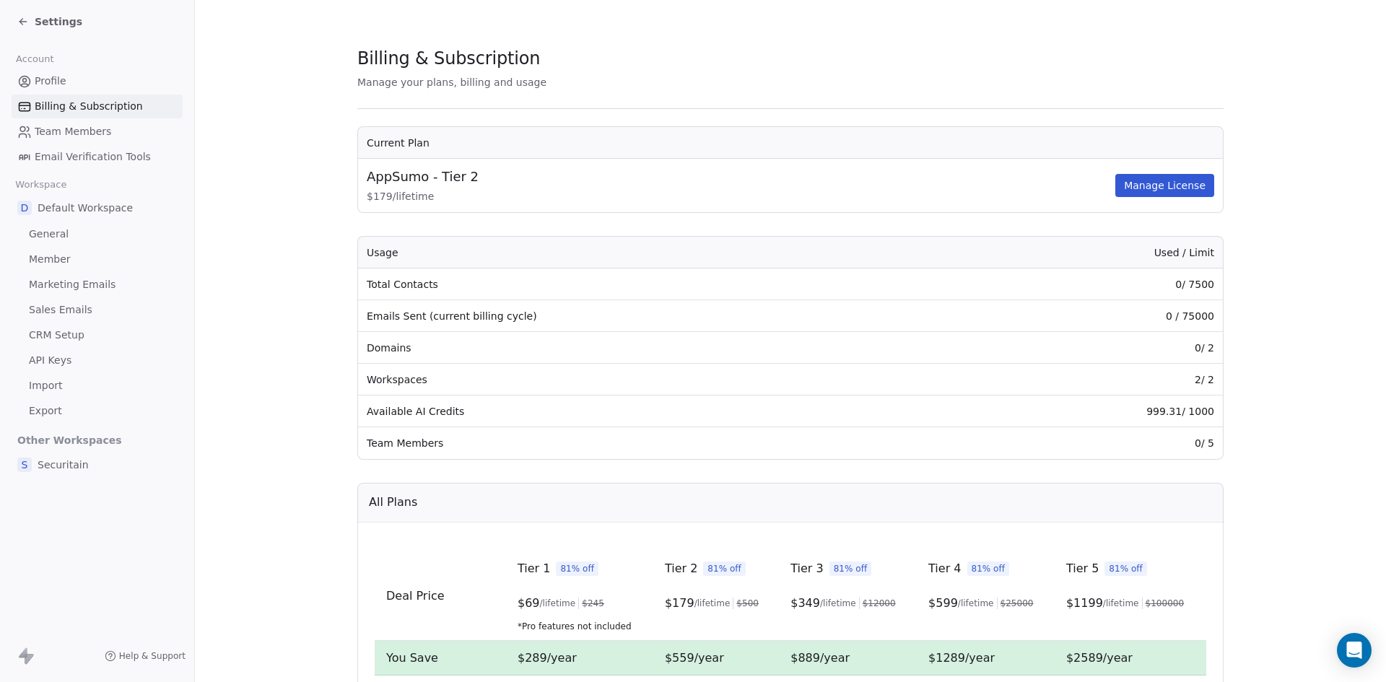
click at [84, 235] on link "General" at bounding box center [97, 234] width 171 height 24
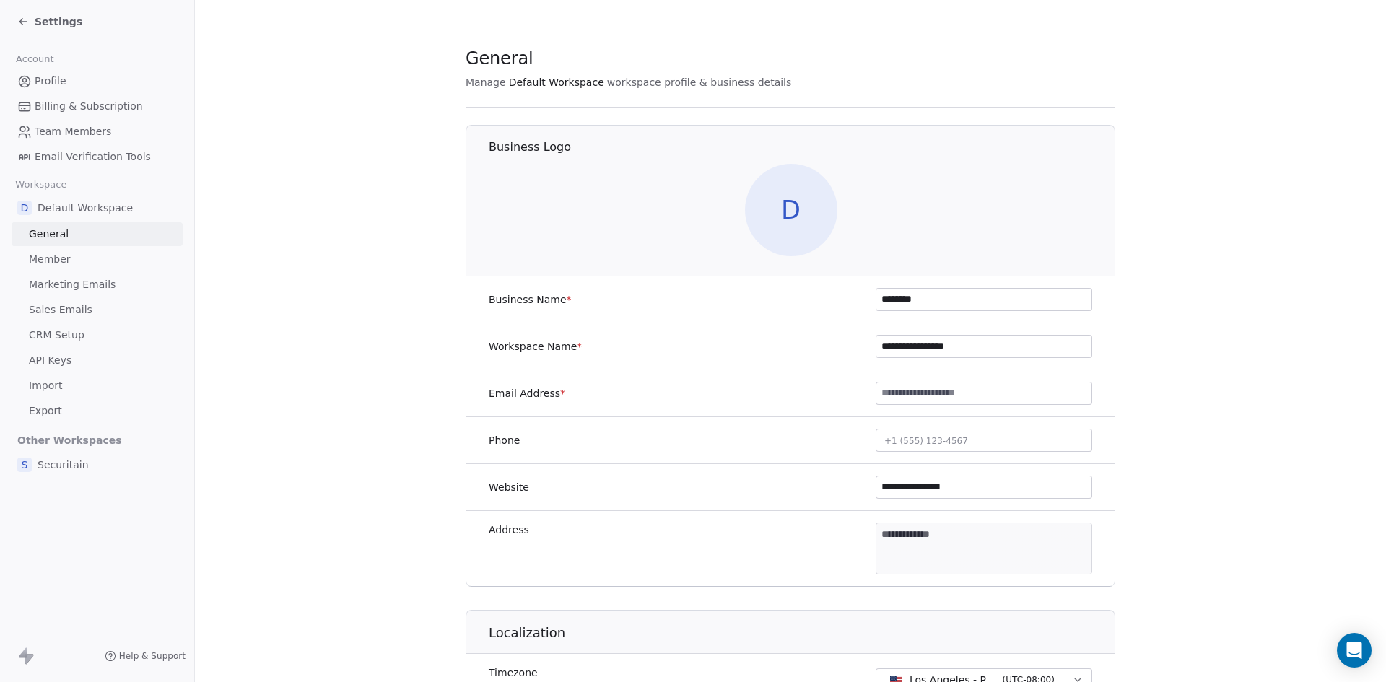
click at [77, 257] on link "Member" at bounding box center [97, 260] width 171 height 24
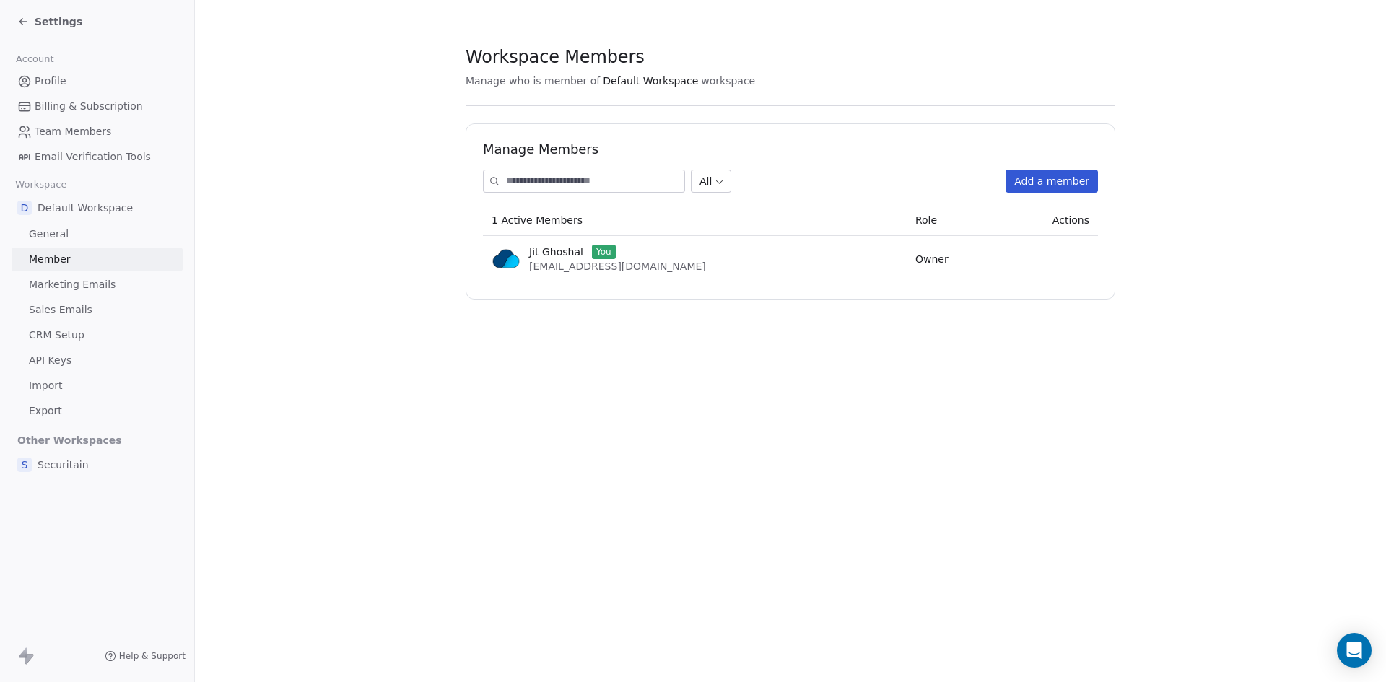
click at [69, 337] on span "CRM Setup" at bounding box center [57, 335] width 56 height 15
